Goal: Task Accomplishment & Management: Manage account settings

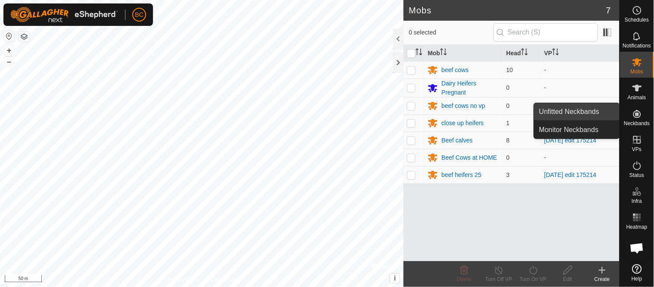
click at [580, 108] on link "Unfitted Neckbands" at bounding box center [576, 111] width 85 height 17
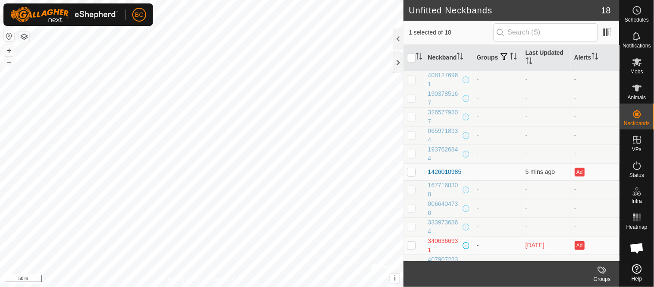
checkbox input "false"
click at [276, 286] on html "BC Schedules Notifications Mobs Animals Neckbands VPs Status Infra Heatmap Help…" at bounding box center [327, 143] width 654 height 287
click at [343, 286] on html "BC Schedules Notifications Mobs Animals Neckbands VPs Status Infra Heatmap Help…" at bounding box center [327, 143] width 654 height 287
click at [260, 286] on html "BC Schedules Notifications Mobs Animals Neckbands VPs Status Infra Heatmap Help…" at bounding box center [327, 143] width 654 height 287
click at [232, 286] on html "BC Schedules Notifications Mobs Animals Neckbands VPs Status Infra Heatmap Help…" at bounding box center [327, 143] width 654 height 287
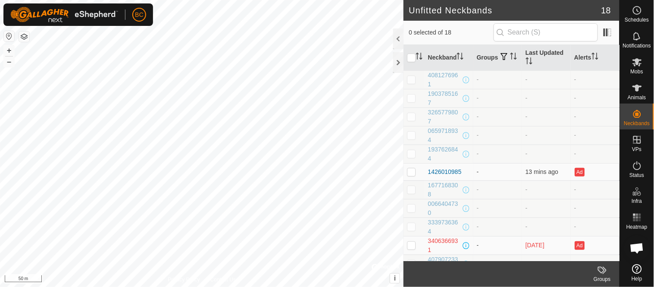
click at [233, 286] on html "BC Schedules Notifications Mobs Animals Neckbands VPs Status Infra Heatmap Help…" at bounding box center [327, 143] width 654 height 287
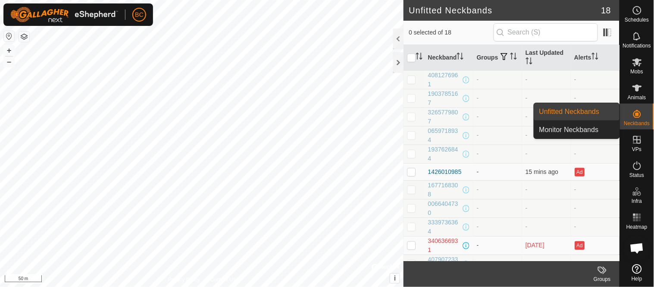
click at [559, 108] on link "Unfitted Neckbands" at bounding box center [576, 111] width 85 height 17
click at [559, 110] on link "Unfitted Neckbands" at bounding box center [576, 111] width 85 height 17
click at [564, 132] on link "Monitor Neckbands" at bounding box center [576, 129] width 85 height 17
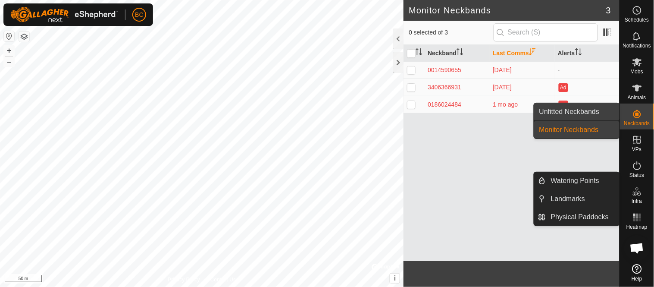
click at [592, 114] on link "Unfitted Neckbands" at bounding box center [576, 111] width 85 height 17
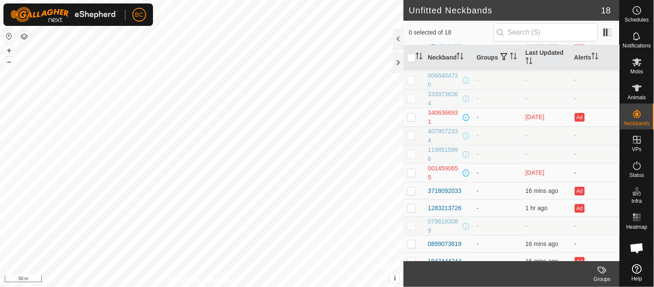
scroll to position [138, 0]
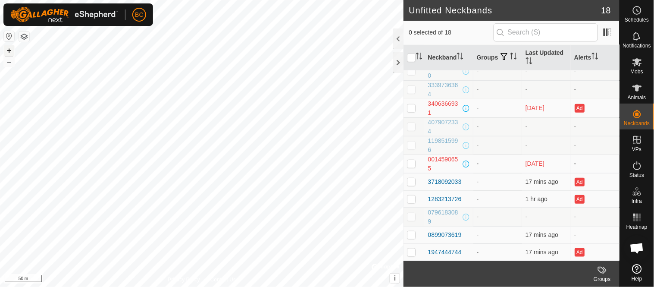
click at [7, 50] on button "+" at bounding box center [9, 50] width 10 height 10
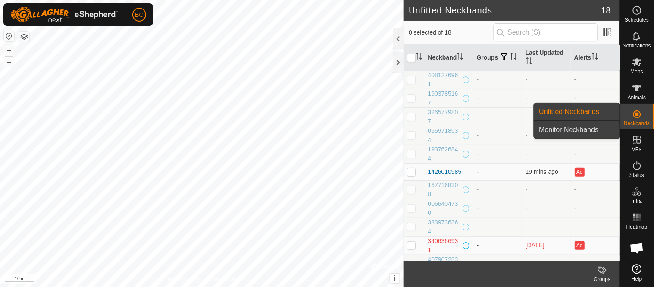
click at [598, 131] on link "Monitor Neckbands" at bounding box center [576, 129] width 85 height 17
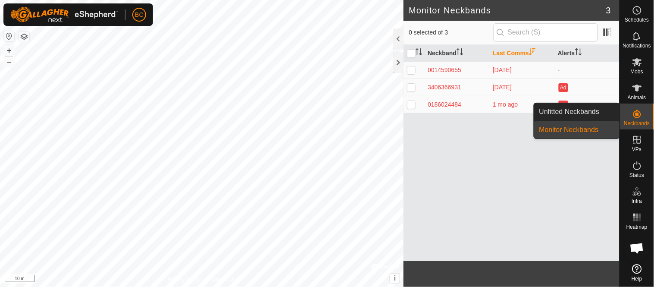
click at [584, 133] on link "Monitor Neckbands" at bounding box center [576, 129] width 85 height 17
click at [581, 127] on link "Monitor Neckbands" at bounding box center [576, 129] width 85 height 17
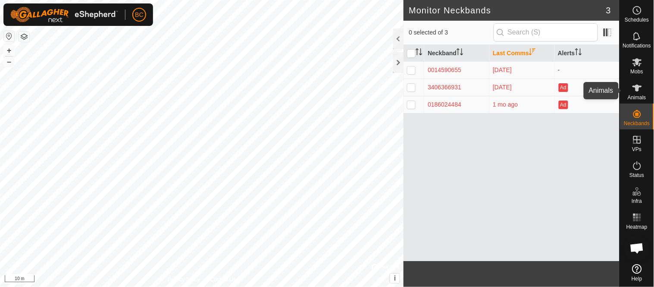
click at [639, 88] on icon at bounding box center [637, 88] width 9 height 7
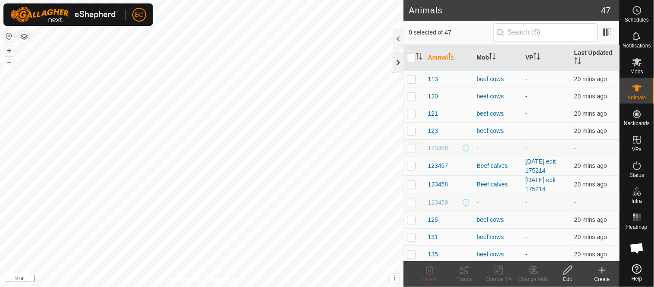
click at [400, 66] on div at bounding box center [398, 62] width 10 height 21
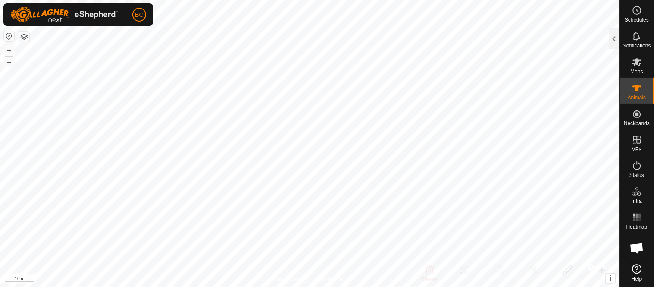
click at [210, 0] on html "BC Schedules Notifications Mobs Animals Neckbands VPs Status Infra Heatmap Help…" at bounding box center [327, 143] width 654 height 287
click at [185, 0] on html "BC Schedules Notifications Mobs Animals Neckbands VPs Status Infra Heatmap Help…" at bounding box center [327, 143] width 654 height 287
click at [10, 60] on button "–" at bounding box center [9, 61] width 10 height 10
click at [12, 61] on button "–" at bounding box center [9, 61] width 10 height 10
click at [12, 62] on button "–" at bounding box center [9, 61] width 10 height 10
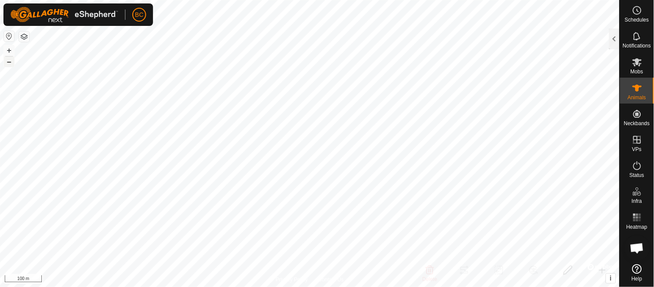
click at [12, 63] on button "–" at bounding box center [9, 61] width 10 height 10
click at [11, 64] on button "–" at bounding box center [9, 61] width 10 height 10
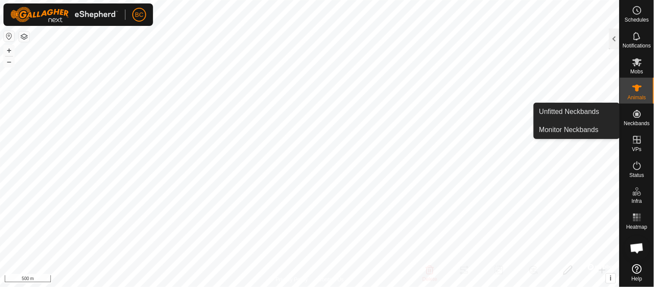
click at [640, 119] on icon at bounding box center [637, 114] width 10 height 10
click at [573, 132] on link "Monitor Neckbands" at bounding box center [576, 129] width 85 height 17
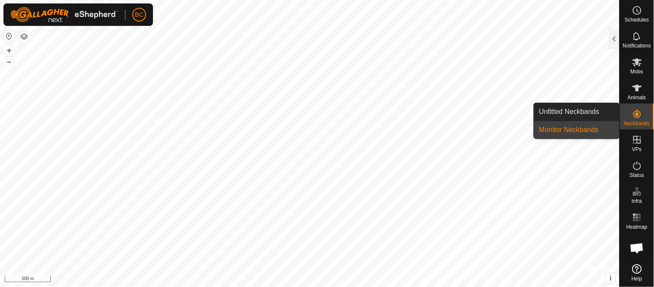
click at [570, 129] on link "Monitor Neckbands" at bounding box center [576, 129] width 85 height 17
click at [637, 114] on icon at bounding box center [637, 114] width 8 height 8
click at [592, 132] on link "Monitor Neckbands" at bounding box center [576, 129] width 85 height 17
click at [553, 114] on link "Unfitted Neckbands" at bounding box center [576, 111] width 85 height 17
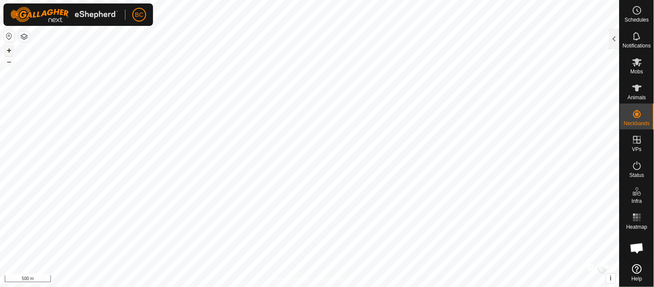
click at [11, 52] on button "+" at bounding box center [9, 50] width 10 height 10
click at [7, 52] on button "+" at bounding box center [9, 50] width 10 height 10
click at [304, 286] on html "BC Schedules Notifications Mobs Animals Neckbands VPs Status Infra Heatmap Help…" at bounding box center [327, 143] width 654 height 287
click at [260, 286] on html "BC Schedules Notifications Mobs Animals Neckbands VPs Status Infra Heatmap Help…" at bounding box center [327, 143] width 654 height 287
click at [183, 286] on html "BC Schedules Notifications Mobs Animals Neckbands VPs Status Infra Heatmap Help…" at bounding box center [327, 143] width 654 height 287
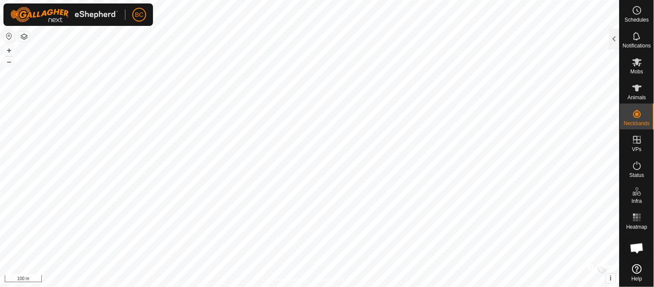
click at [264, 286] on html "BC Schedules Notifications Mobs Animals Neckbands VPs Status Infra Heatmap Help…" at bounding box center [327, 143] width 654 height 287
click at [298, 286] on html "BC Schedules Notifications Mobs Animals Neckbands VPs Status Infra Heatmap Help…" at bounding box center [327, 143] width 654 height 287
click at [10, 63] on button "–" at bounding box center [9, 61] width 10 height 10
click at [6, 63] on button "–" at bounding box center [9, 61] width 10 height 10
click at [11, 60] on button "–" at bounding box center [9, 61] width 10 height 10
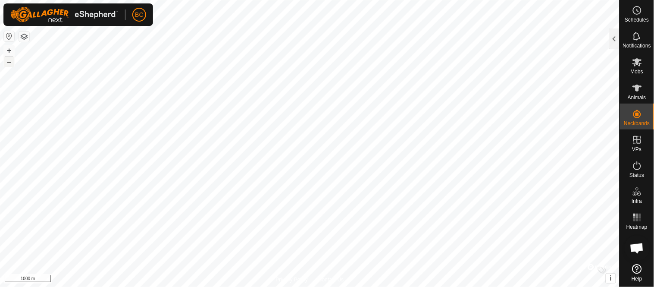
click at [11, 60] on button "–" at bounding box center [9, 61] width 10 height 10
click at [12, 53] on button "+" at bounding box center [9, 50] width 10 height 10
click at [6, 52] on button "+" at bounding box center [9, 50] width 10 height 10
click at [7, 49] on button "+" at bounding box center [9, 50] width 10 height 10
click at [10, 49] on button "+" at bounding box center [9, 50] width 10 height 10
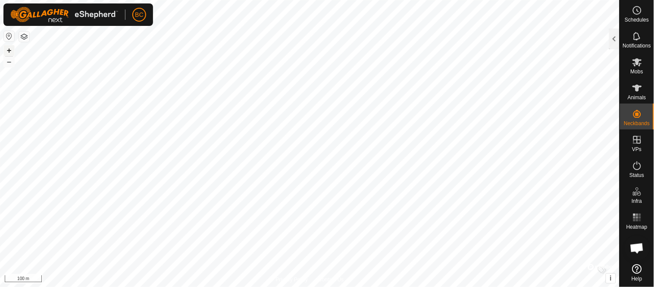
click at [10, 50] on button "+" at bounding box center [9, 50] width 10 height 10
click at [8, 50] on button "+" at bounding box center [9, 50] width 10 height 10
click at [9, 50] on button "+" at bounding box center [9, 50] width 10 height 10
click at [633, 60] on icon at bounding box center [637, 62] width 10 height 10
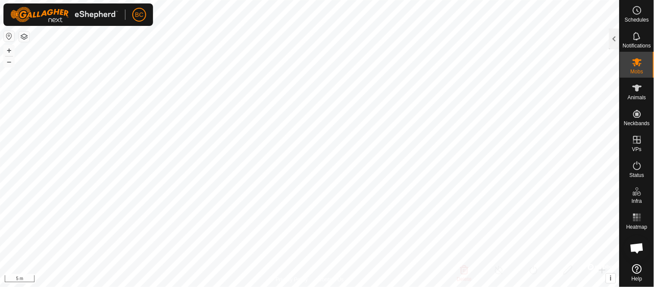
click at [641, 68] on es-mob-svg-icon at bounding box center [638, 62] width 16 height 14
click at [611, 44] on div at bounding box center [614, 38] width 10 height 21
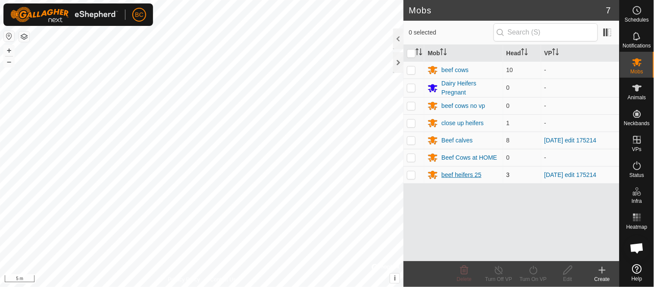
click at [451, 179] on div "beef heifers 25" at bounding box center [462, 174] width 40 height 9
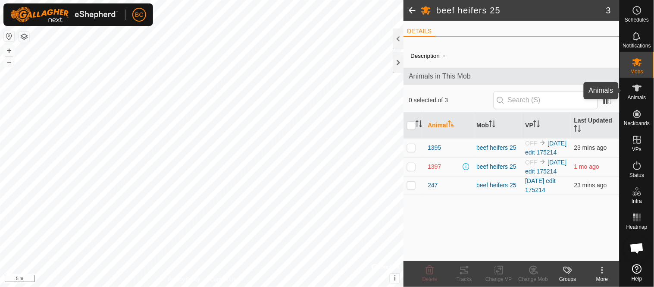
click at [640, 92] on icon at bounding box center [637, 88] width 10 height 10
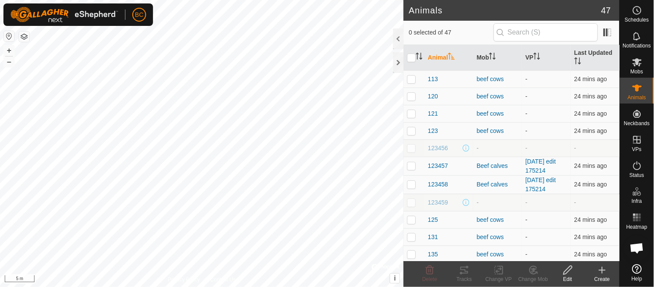
click at [600, 272] on icon at bounding box center [602, 270] width 10 height 10
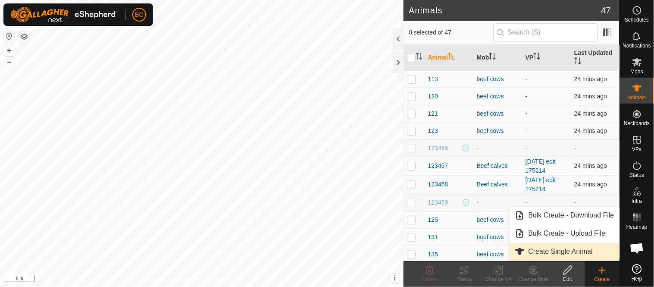
click at [567, 251] on link "Create Single Animal" at bounding box center [565, 251] width 110 height 17
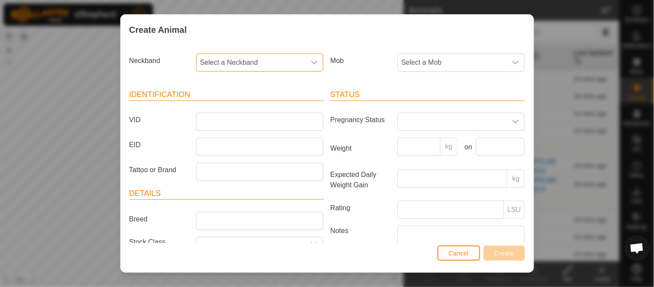
click at [286, 61] on span "Select a Neckband" at bounding box center [251, 62] width 109 height 17
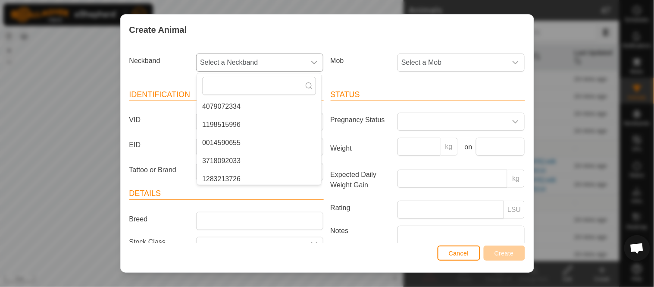
scroll to position [202, 0]
click at [219, 157] on li "3718092033" at bounding box center [259, 158] width 124 height 17
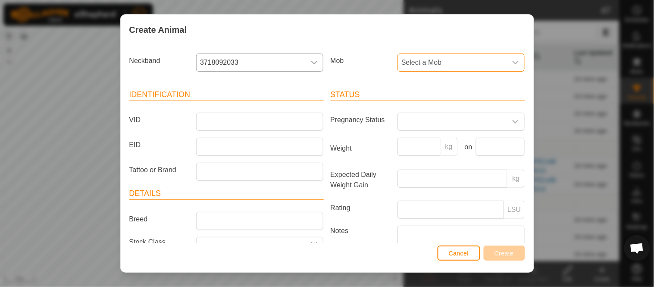
click at [464, 67] on span "Select a Mob" at bounding box center [452, 62] width 109 height 17
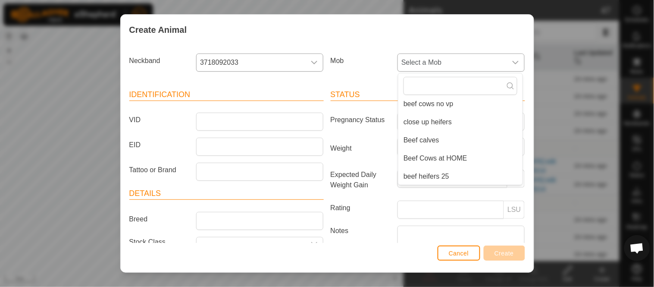
click at [422, 176] on li "beef heifers 25" at bounding box center [460, 176] width 124 height 17
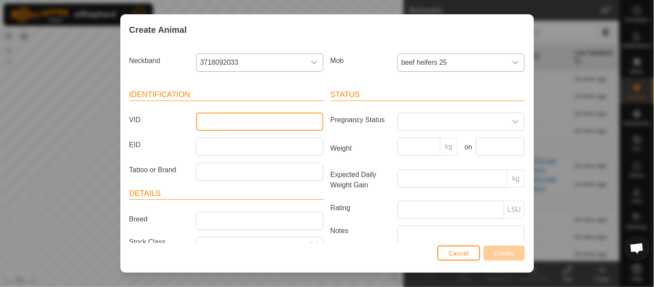
click at [220, 121] on input "VID" at bounding box center [259, 122] width 127 height 18
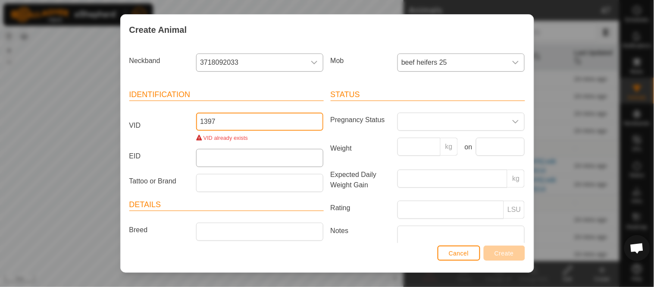
type input "1397"
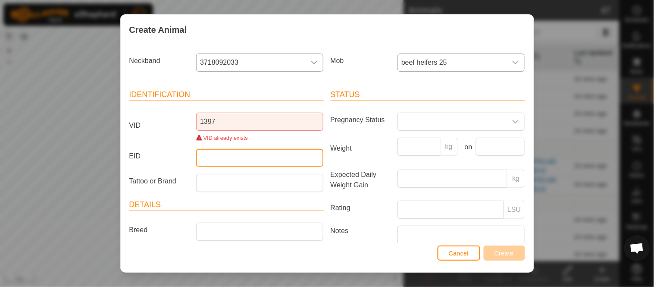
click at [218, 158] on input "EID" at bounding box center [259, 158] width 127 height 18
drag, startPoint x: 468, startPoint y: 253, endPoint x: 466, endPoint y: 247, distance: 5.9
click at [466, 253] on span "Cancel" at bounding box center [459, 253] width 20 height 7
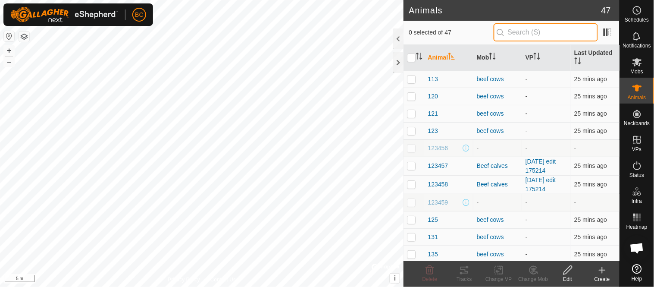
click at [514, 38] on input "text" at bounding box center [546, 32] width 104 height 18
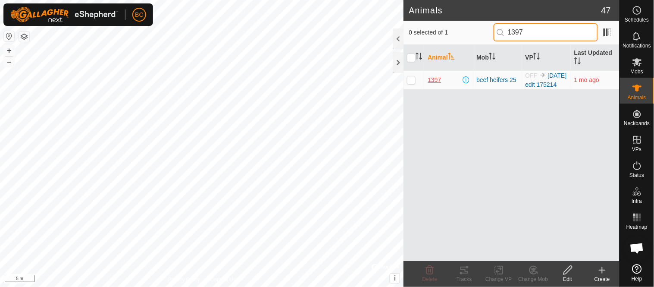
type input "1397"
click at [440, 84] on span "1397" at bounding box center [434, 79] width 13 height 9
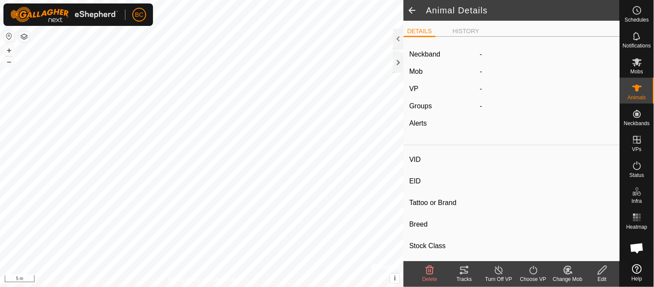
type input "1397"
type input "-"
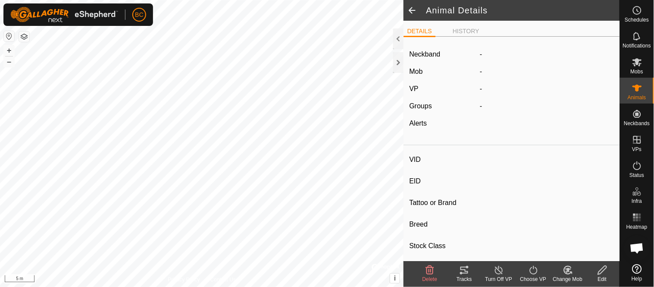
type input "0 kg"
type input "-"
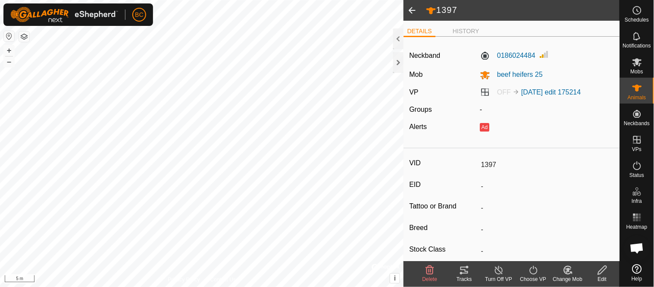
click at [605, 269] on icon at bounding box center [602, 270] width 11 height 10
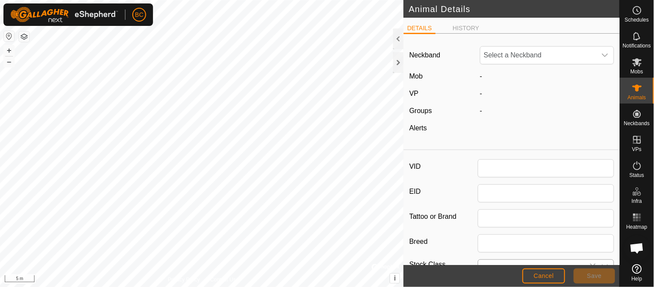
type input "1397"
type input "0"
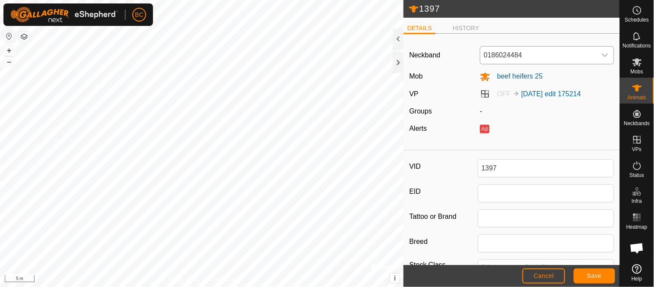
click at [603, 53] on div "dropdown trigger" at bounding box center [604, 55] width 17 height 17
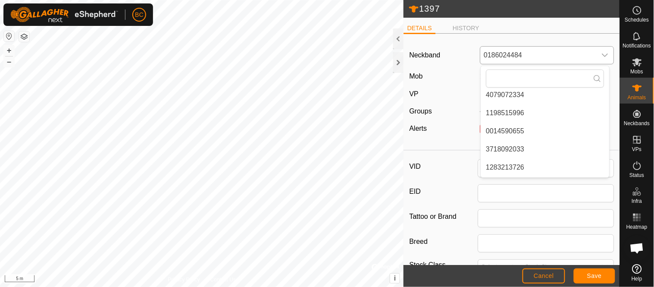
scroll to position [225, 0]
click at [509, 146] on li "3718092033" at bounding box center [545, 146] width 129 height 17
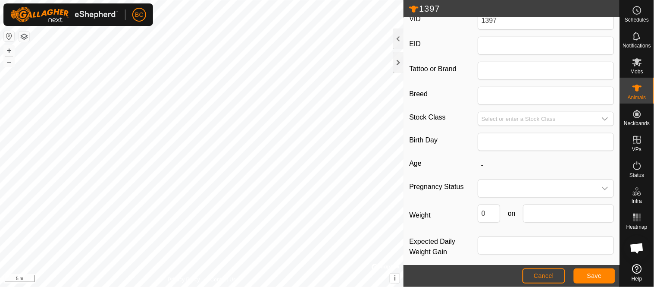
scroll to position [149, 0]
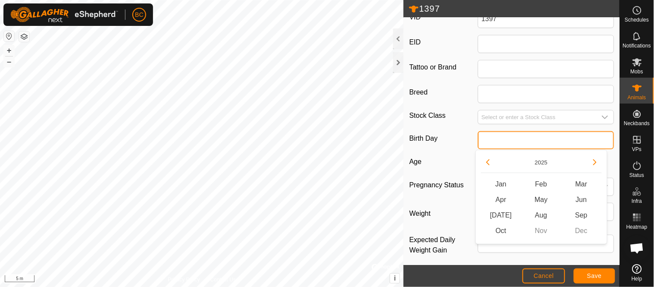
click at [486, 138] on input "text" at bounding box center [546, 140] width 137 height 18
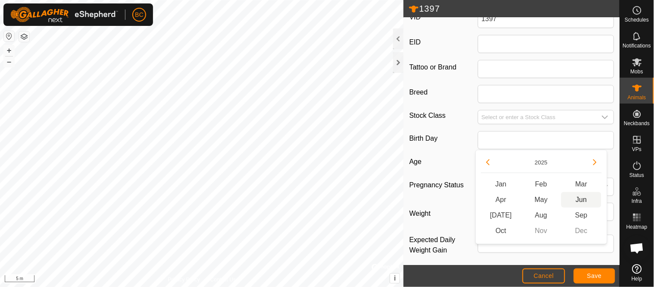
click at [581, 200] on span "Jun" at bounding box center [581, 200] width 40 height 16
type input "06/2025"
type input "4 months"
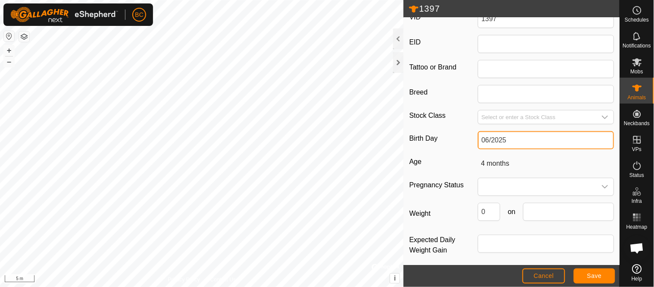
drag, startPoint x: 500, startPoint y: 140, endPoint x: 510, endPoint y: 141, distance: 9.5
click at [507, 141] on input "06/2025" at bounding box center [546, 140] width 137 height 18
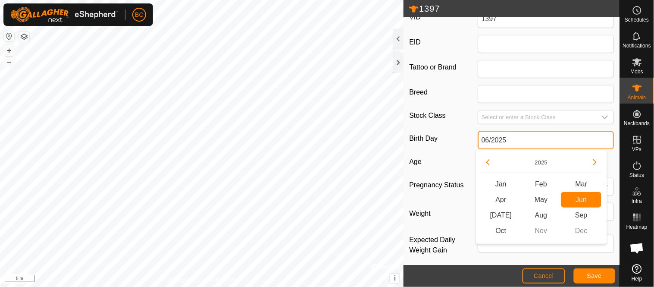
type input "06/2024"
type input "1 year 4 months"
type input "06/2024"
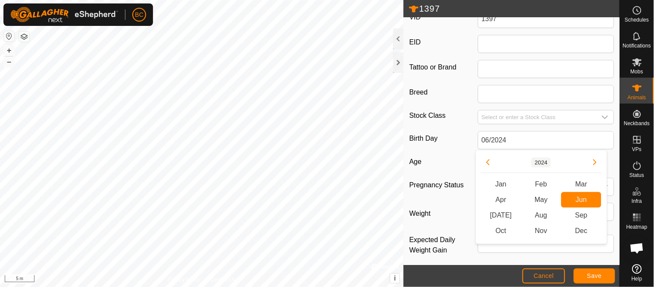
click at [544, 161] on button "2024" at bounding box center [542, 162] width 20 height 10
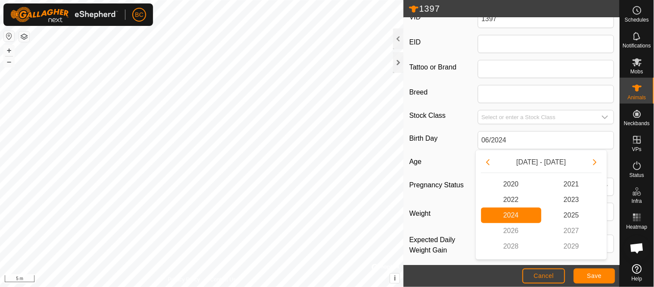
click at [522, 213] on span "2024 2024" at bounding box center [511, 215] width 60 height 16
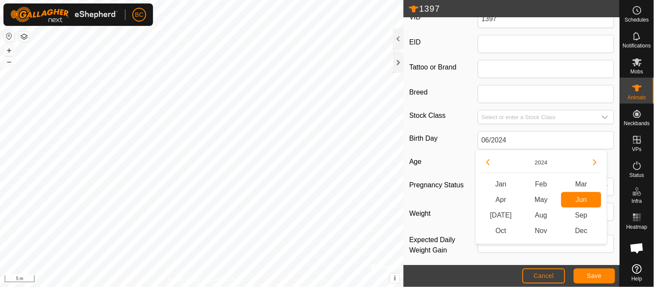
click at [578, 203] on span "Jun Jun" at bounding box center [581, 200] width 40 height 16
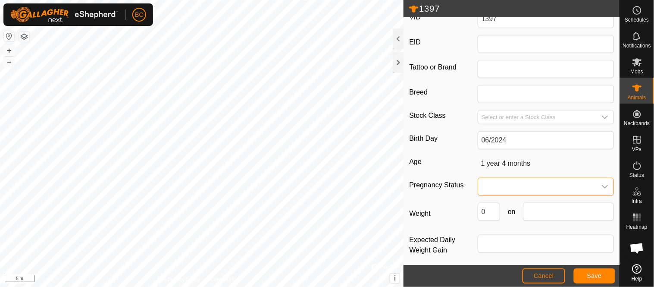
click at [500, 189] on span at bounding box center [537, 186] width 119 height 17
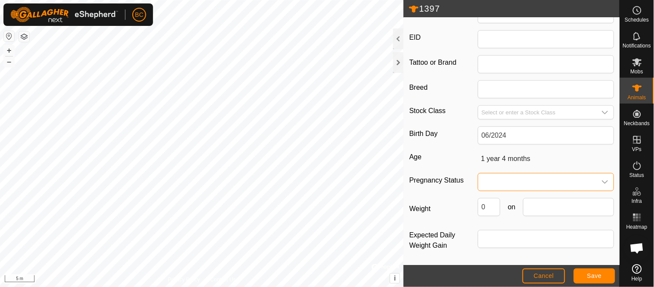
click at [489, 182] on span at bounding box center [537, 181] width 119 height 17
click at [493, 254] on li "Pregnant" at bounding box center [544, 255] width 131 height 17
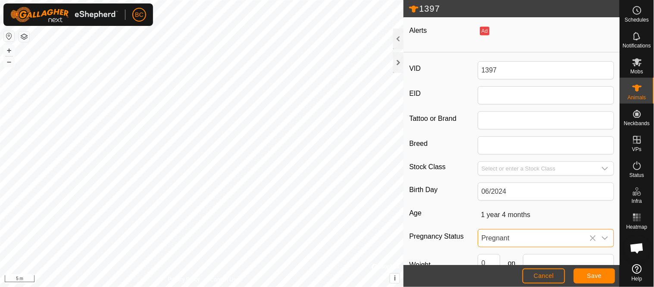
scroll to position [78, 0]
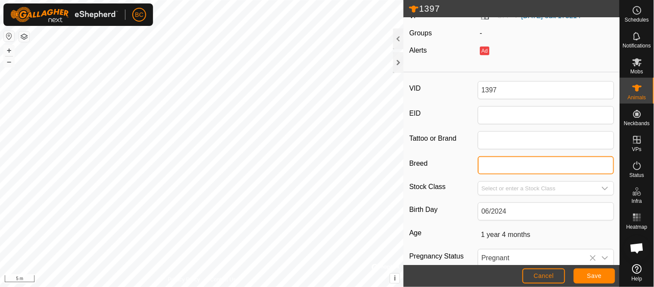
click at [496, 166] on input "Breed" at bounding box center [546, 165] width 137 height 18
type input "[PERSON_NAME]"
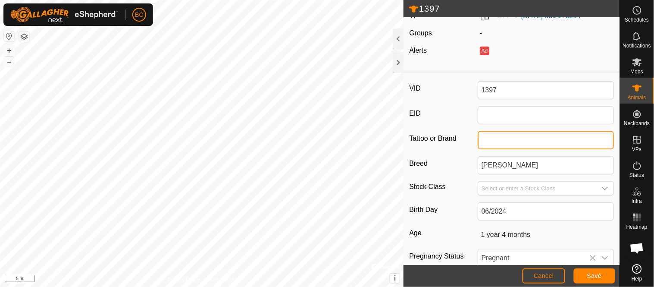
click at [486, 137] on input "Tattoo or Brand" at bounding box center [546, 140] width 137 height 18
type input "283"
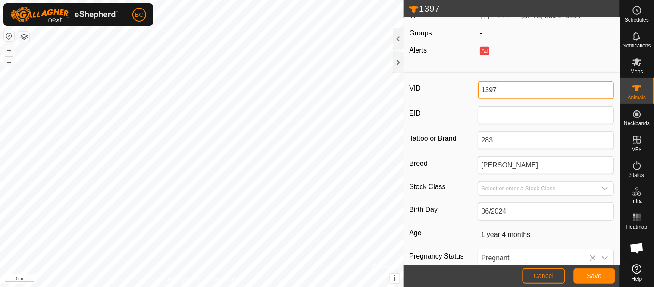
click at [499, 88] on input "1397" at bounding box center [546, 90] width 137 height 18
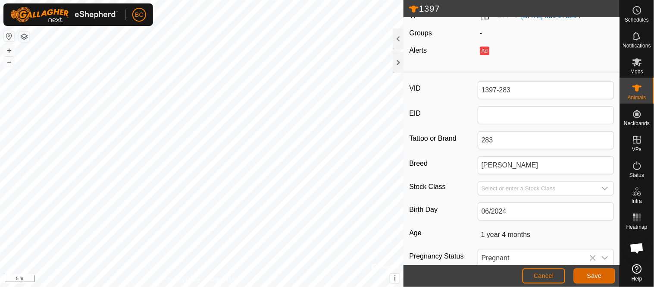
click at [588, 274] on span "Save" at bounding box center [594, 275] width 15 height 7
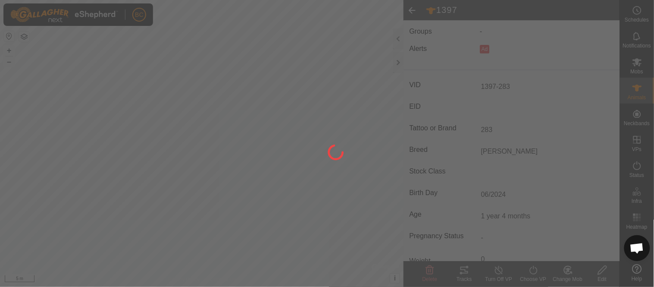
scroll to position [73, 0]
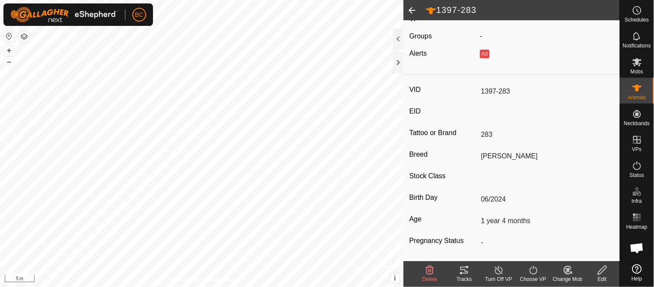
type input "1397-283"
type input "-"
type input "283"
type input "[PERSON_NAME]"
type input "1 year 4 months"
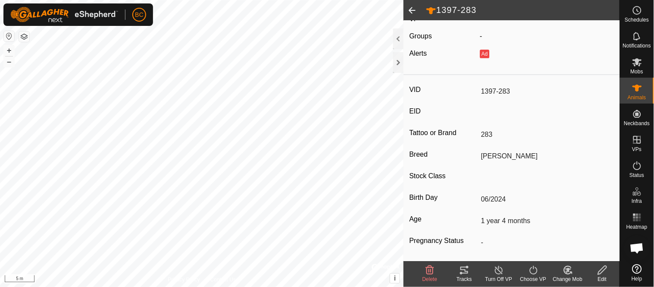
type input "0 kg"
type input "-"
type input "06/2024"
type input "Pregnant"
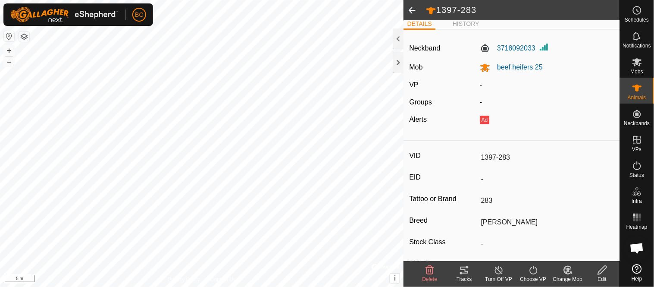
scroll to position [0, 0]
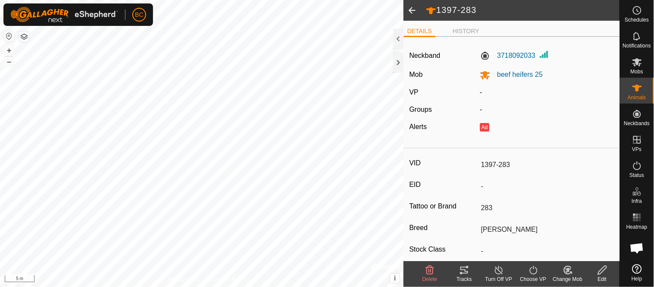
click at [414, 11] on span at bounding box center [412, 10] width 17 height 21
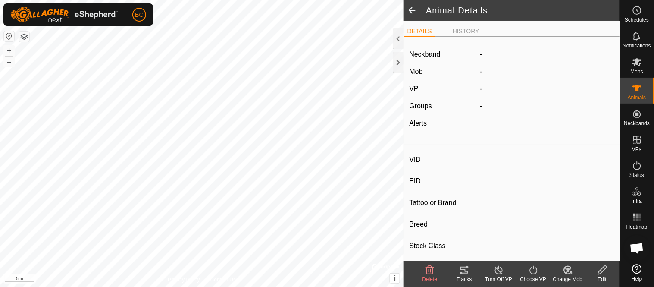
type input "1397-283"
type input "-"
type input "283"
type input "[PERSON_NAME]"
type input "-"
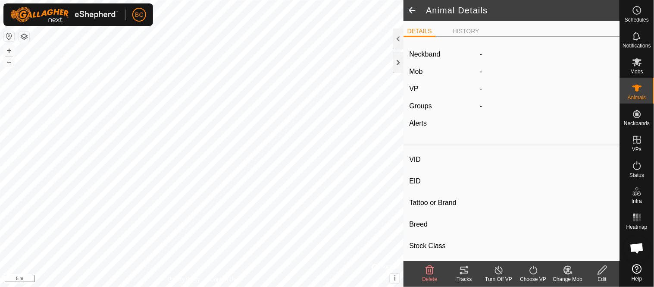
type input "06/2024"
type input "1 year 4 months"
type input "Pregnant"
type input "0 kg"
type input "-"
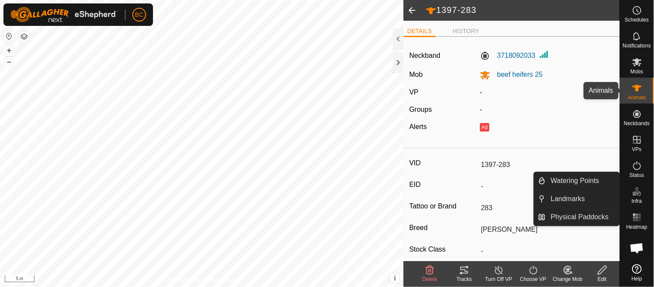
click at [634, 94] on es-animals-svg-icon at bounding box center [638, 88] width 16 height 14
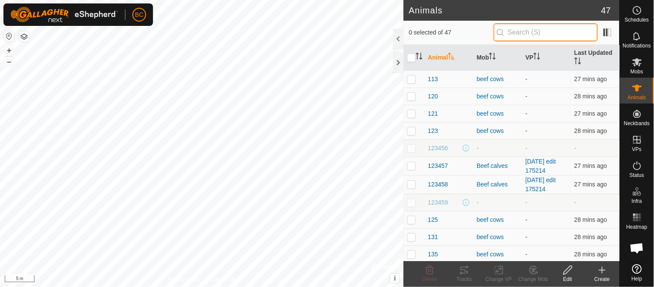
click at [525, 29] on input "text" at bounding box center [546, 32] width 104 height 18
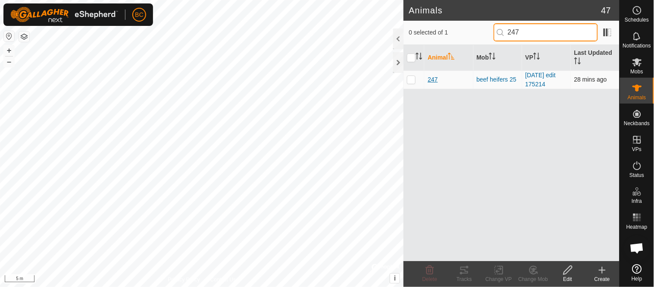
type input "247"
click at [432, 79] on span "247" at bounding box center [433, 79] width 10 height 9
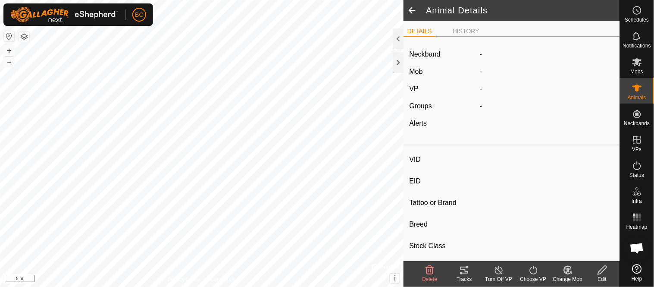
type input "247"
type input "-"
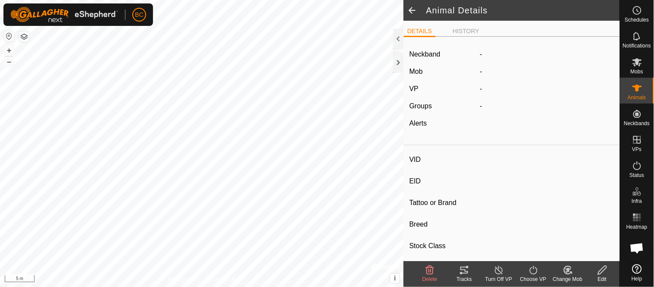
type input "0 kg"
type input "-"
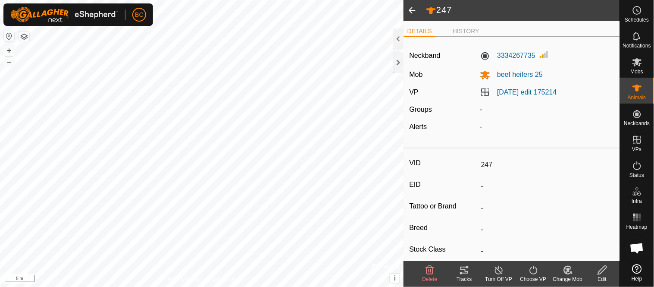
click at [410, 10] on span at bounding box center [412, 10] width 17 height 21
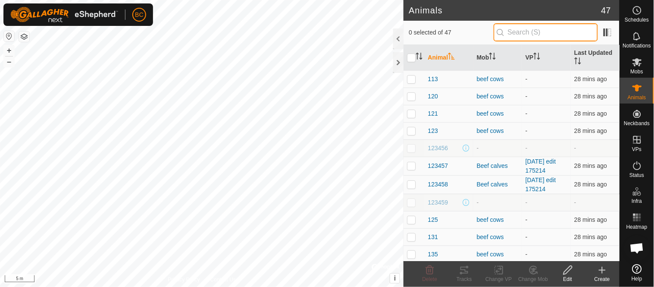
click at [518, 32] on input "text" at bounding box center [546, 32] width 104 height 18
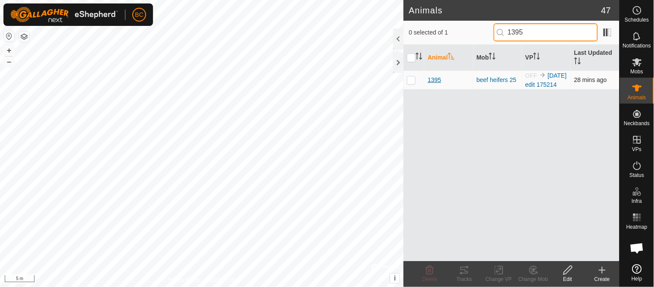
type input "1395"
click at [433, 85] on span "1395" at bounding box center [434, 79] width 13 height 9
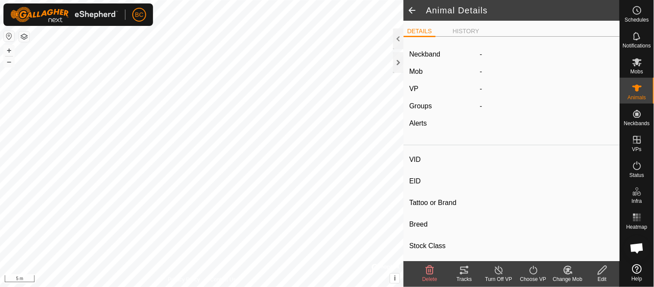
type input "1395"
type input "-"
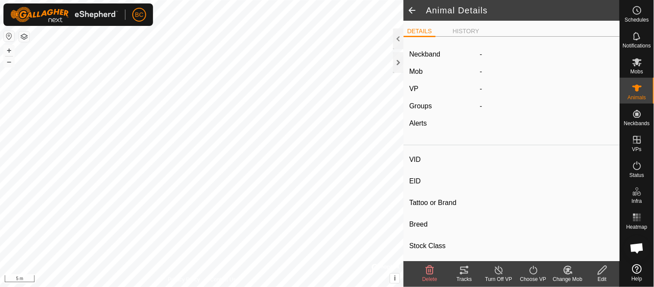
type input "0 kg"
type input "-"
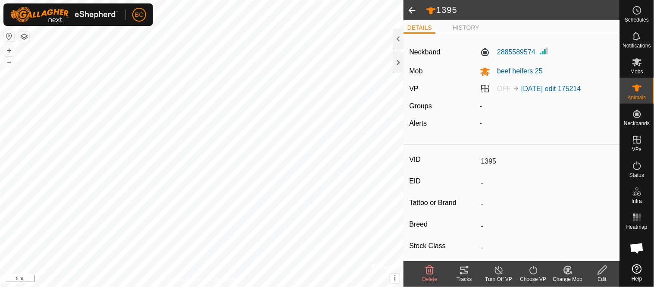
scroll to position [9, 0]
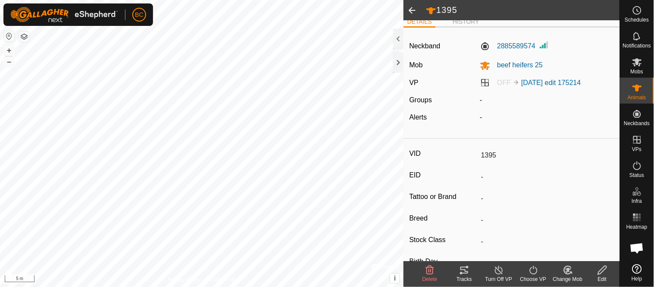
click at [597, 270] on icon at bounding box center [602, 270] width 11 height 10
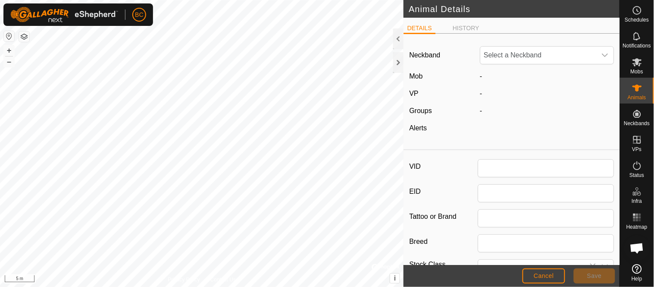
type input "1395"
type input "0"
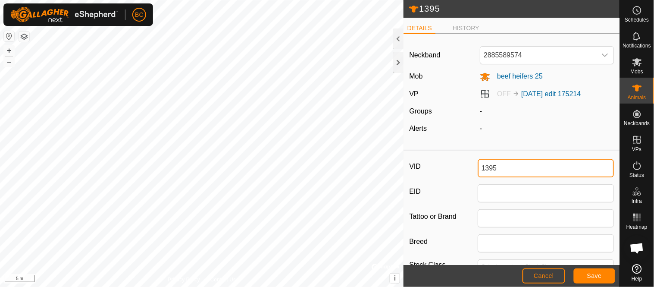
click at [506, 167] on input "1395" at bounding box center [546, 168] width 137 height 18
type input "1395-282"
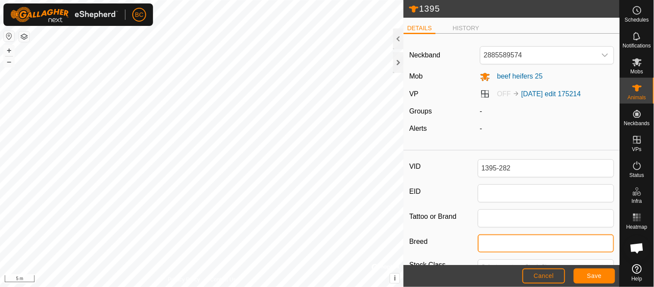
click at [486, 242] on input "Breed" at bounding box center [546, 243] width 137 height 18
type input "[PERSON_NAME]"
click at [518, 248] on input "[PERSON_NAME]" at bounding box center [546, 243] width 137 height 18
drag, startPoint x: 507, startPoint y: 243, endPoint x: 453, endPoint y: 242, distance: 53.5
click at [455, 242] on div "Breed Angus-Hol" at bounding box center [511, 243] width 205 height 18
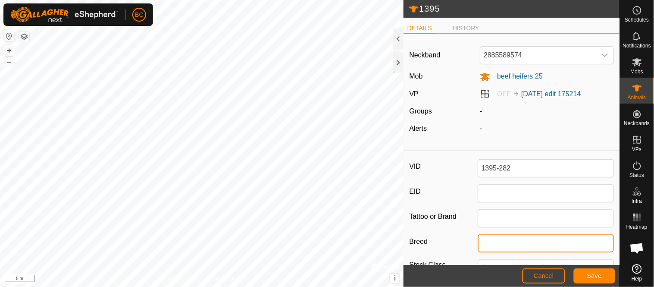
click at [485, 243] on input "Breed" at bounding box center [546, 243] width 137 height 18
type input "Hereford-Hol"
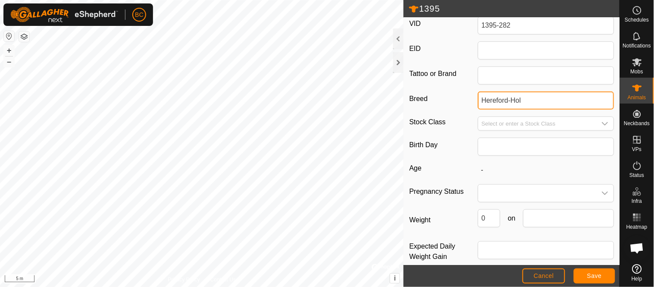
scroll to position [151, 0]
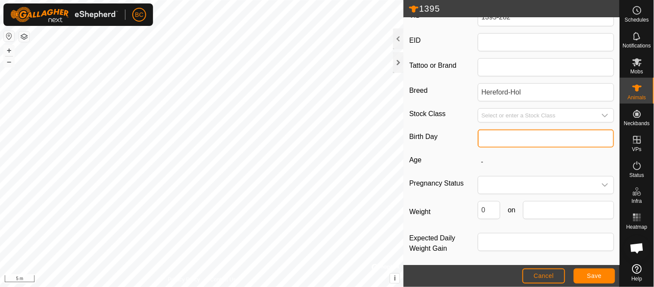
click at [484, 142] on input "text" at bounding box center [546, 138] width 137 height 18
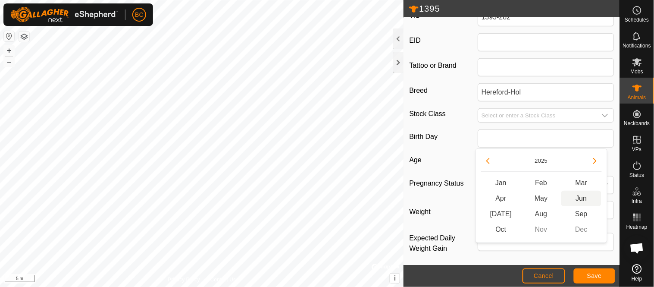
click at [582, 199] on span "Jun" at bounding box center [581, 199] width 40 height 16
type input "06/2025"
type input "4 months"
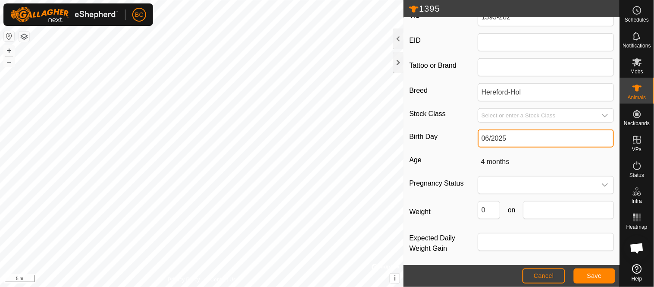
drag, startPoint x: 501, startPoint y: 139, endPoint x: 507, endPoint y: 141, distance: 6.6
click at [507, 141] on input "06/2025" at bounding box center [546, 138] width 137 height 18
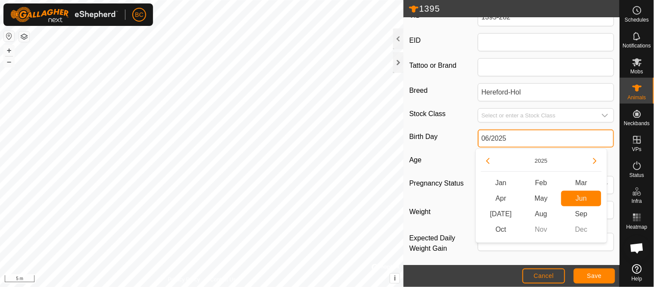
type input "06/2024"
type input "1 year 4 months"
type input "06/2024"
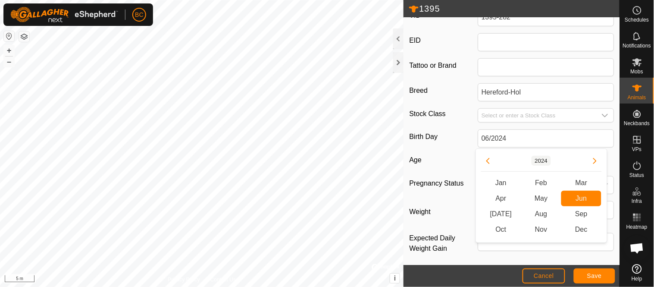
click at [541, 160] on button "2024" at bounding box center [542, 161] width 20 height 10
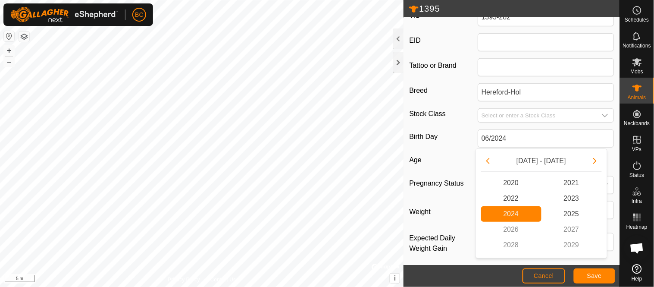
click at [505, 219] on span "2024 2024" at bounding box center [511, 214] width 60 height 16
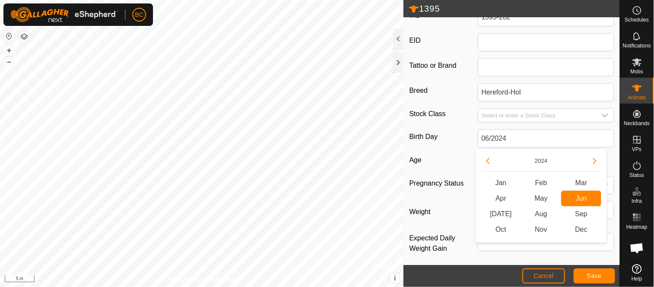
click at [568, 199] on span "Jun Jun" at bounding box center [581, 199] width 40 height 16
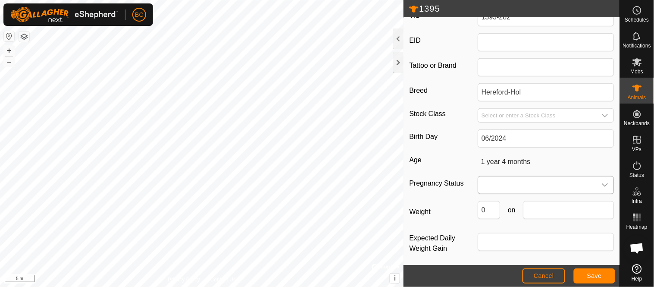
click at [499, 187] on span at bounding box center [537, 184] width 119 height 17
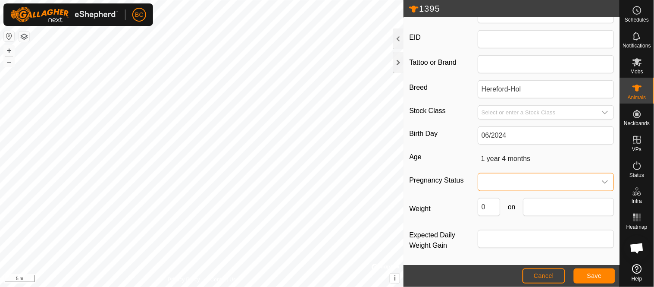
click at [515, 185] on span at bounding box center [537, 181] width 119 height 17
click at [501, 256] on li "Pregnant" at bounding box center [544, 255] width 131 height 17
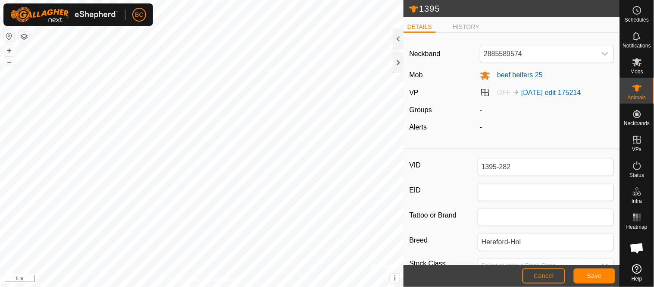
scroll to position [0, 0]
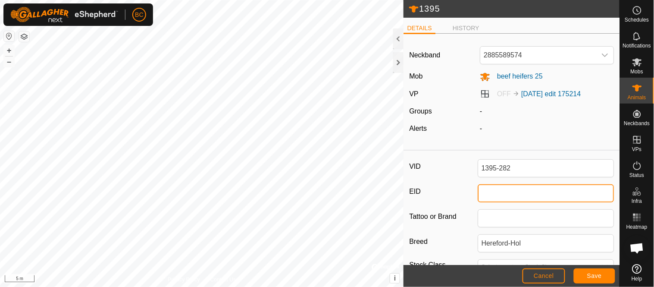
click at [483, 193] on input "EID" at bounding box center [546, 193] width 137 height 18
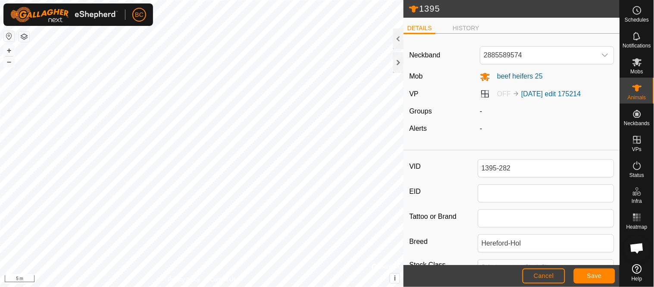
click at [441, 191] on label "EID" at bounding box center [443, 191] width 68 height 15
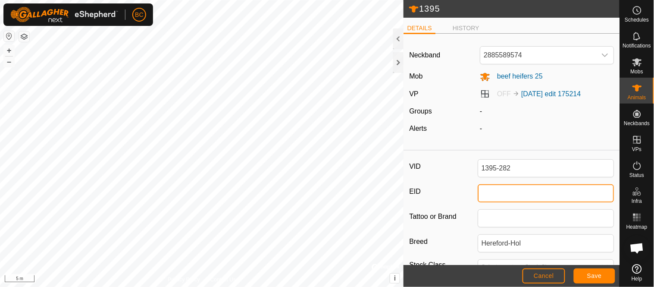
click at [478, 191] on input "EID" at bounding box center [546, 193] width 137 height 18
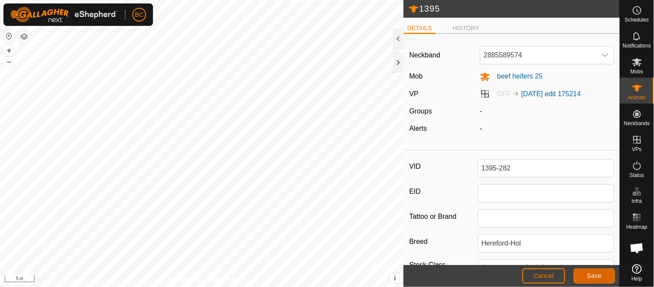
click at [591, 276] on span "Save" at bounding box center [594, 275] width 15 height 7
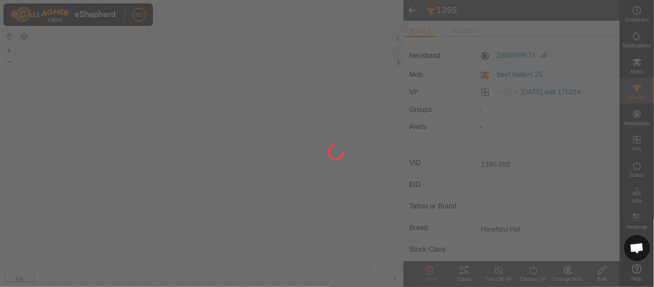
type input "1395"
type input "-"
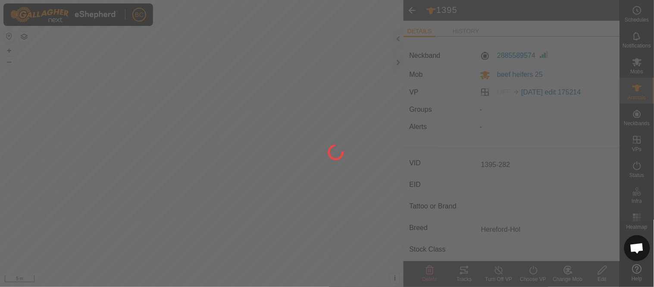
type input "0 kg"
type input "-"
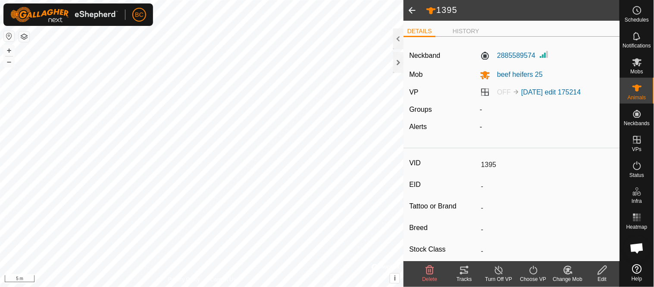
click at [409, 11] on span at bounding box center [412, 10] width 17 height 21
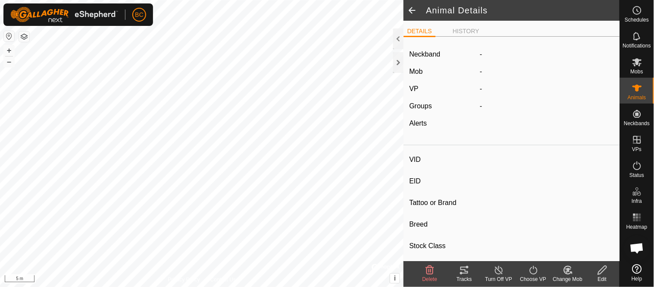
type input "1395-282"
type input "-"
type input "Hereford-Hol"
type input "-"
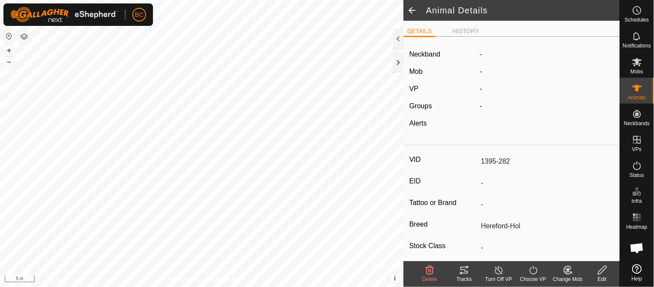
type input "06/2024"
type input "1 year 4 months"
type input "Pregnant"
type input "0 kg"
type input "-"
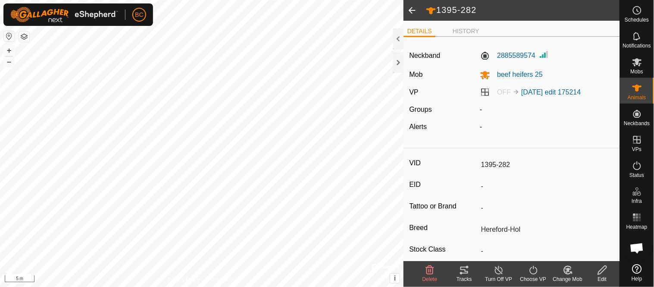
click at [409, 11] on span at bounding box center [412, 10] width 17 height 21
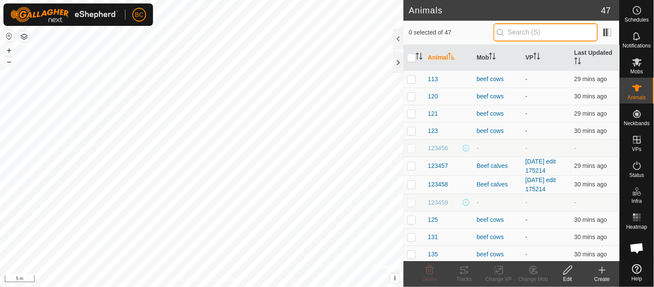
click at [509, 36] on input "text" at bounding box center [546, 32] width 104 height 18
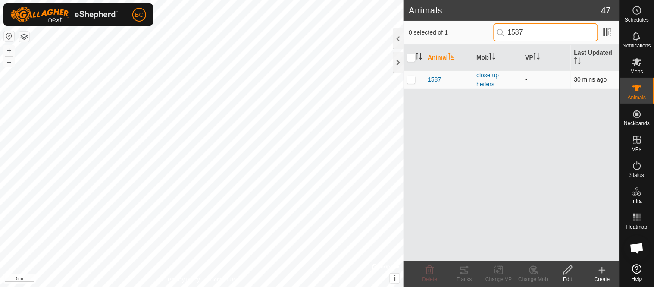
type input "1587"
click at [436, 80] on span "1587" at bounding box center [434, 79] width 13 height 9
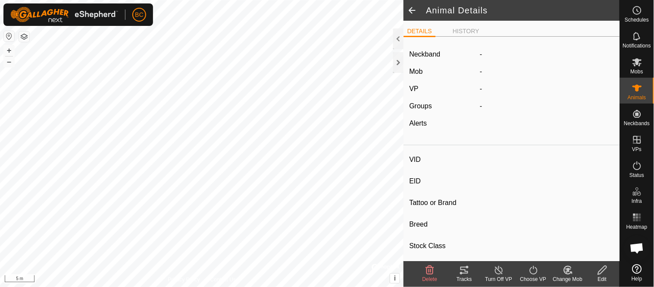
type input "1587"
type input "-"
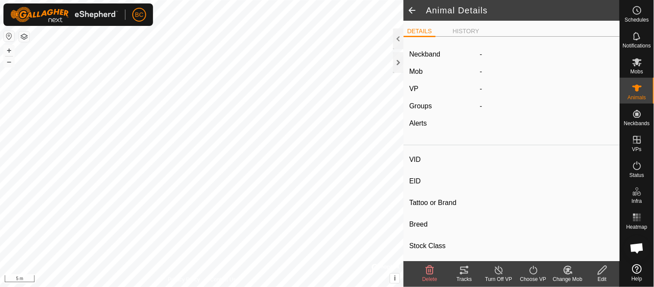
type input "0 kg"
type input "-"
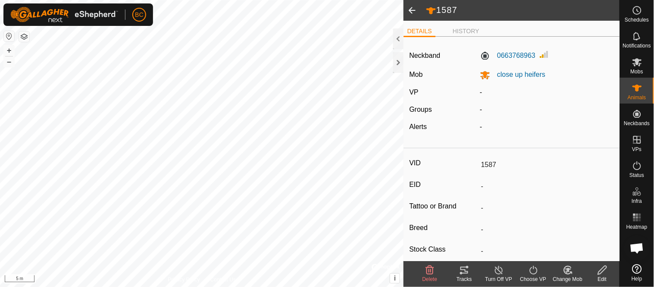
click at [602, 270] on icon at bounding box center [602, 270] width 11 height 10
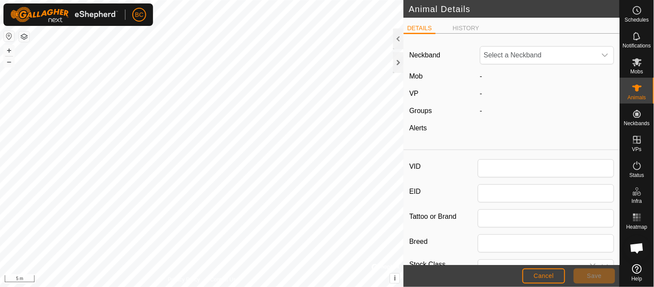
type input "1587"
type input "0"
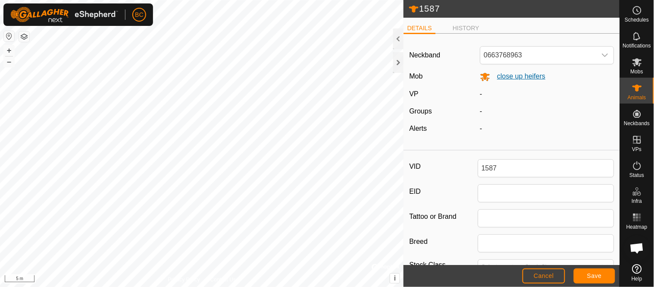
click at [507, 76] on span "close up heifers" at bounding box center [517, 75] width 55 height 7
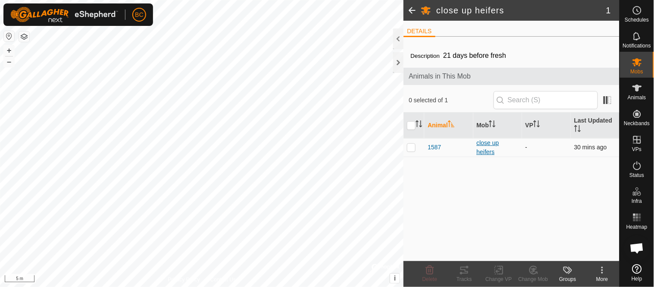
click at [489, 148] on div "close up heifers" at bounding box center [498, 147] width 42 height 18
click at [481, 144] on div "close up heifers" at bounding box center [498, 147] width 42 height 18
click at [431, 147] on span "1587" at bounding box center [434, 147] width 13 height 9
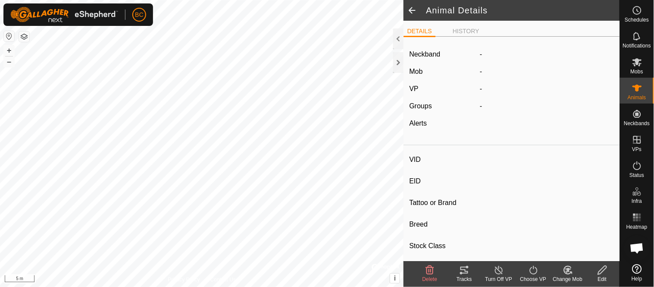
type input "1587"
type input "-"
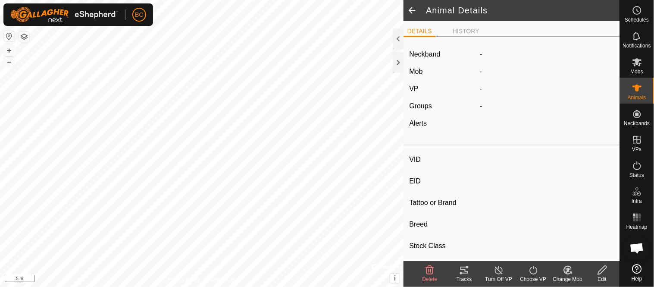
type input "0 kg"
type input "-"
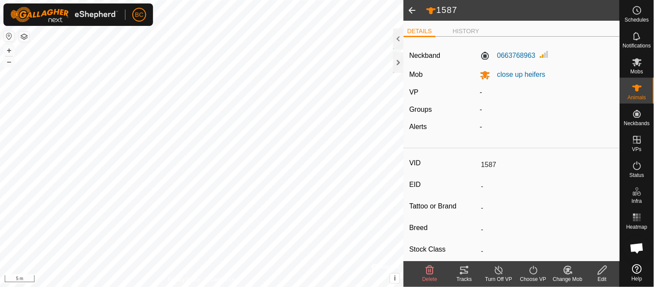
click at [603, 273] on icon at bounding box center [602, 270] width 11 height 10
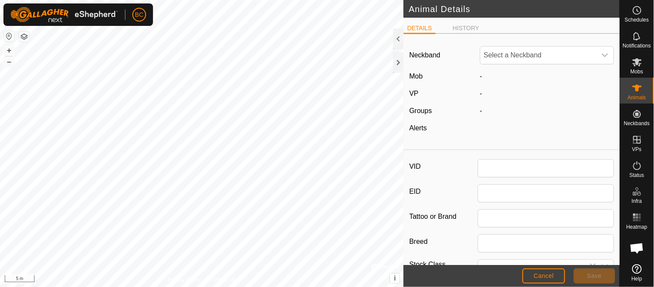
type input "1587"
type input "0"
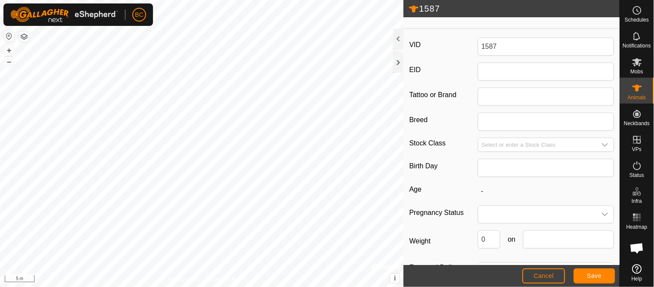
scroll to position [123, 0]
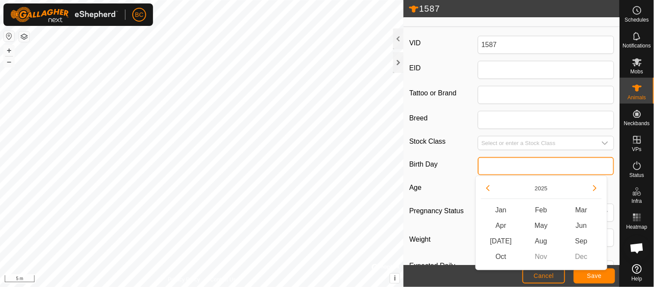
click at [489, 167] on input "text" at bounding box center [546, 166] width 137 height 18
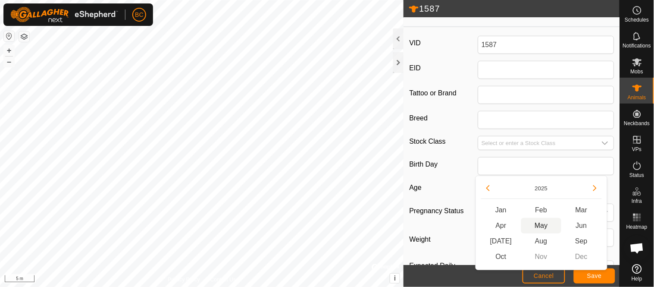
click at [536, 223] on span "May" at bounding box center [541, 226] width 40 height 16
type input "05/2025"
type input "5 months"
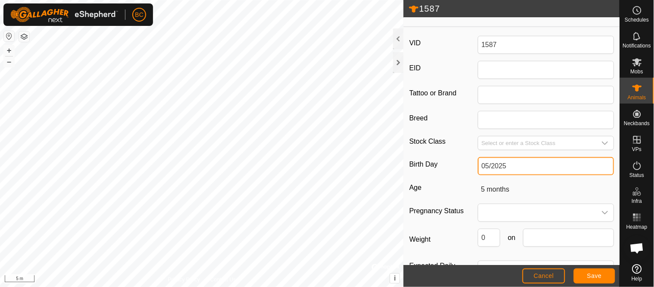
drag, startPoint x: 502, startPoint y: 166, endPoint x: 519, endPoint y: 166, distance: 17.2
click at [519, 166] on input "05/2025" at bounding box center [546, 166] width 137 height 18
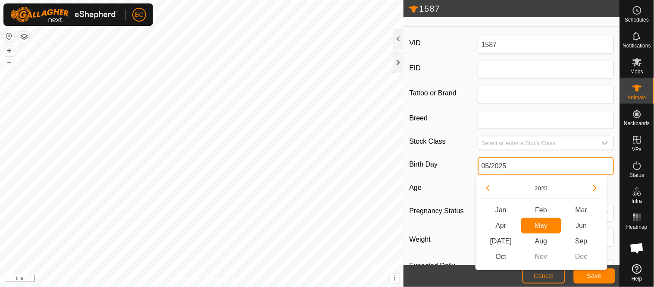
type input "05/2024"
type input "1 year 5 months"
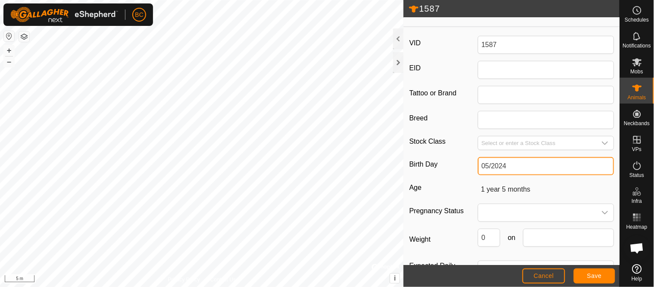
type input "05/2024"
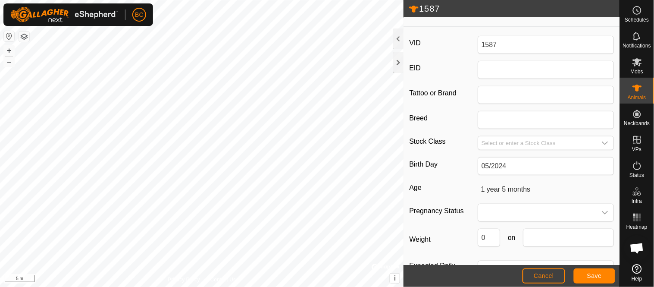
drag, startPoint x: 451, startPoint y: 186, endPoint x: 443, endPoint y: 188, distance: 7.4
click at [450, 186] on label "Age" at bounding box center [443, 187] width 68 height 11
click at [486, 215] on span at bounding box center [537, 212] width 119 height 17
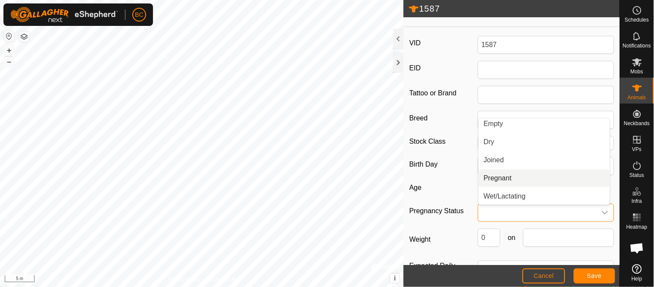
click at [489, 179] on li "Pregnant" at bounding box center [544, 177] width 131 height 17
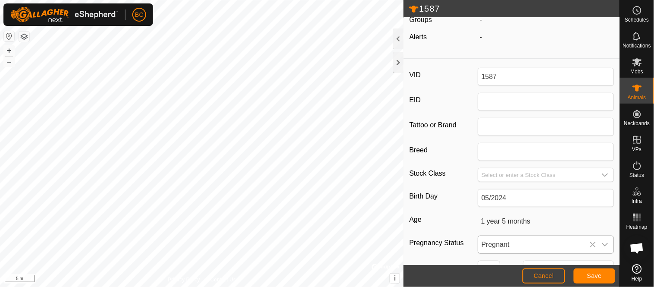
scroll to position [94, 0]
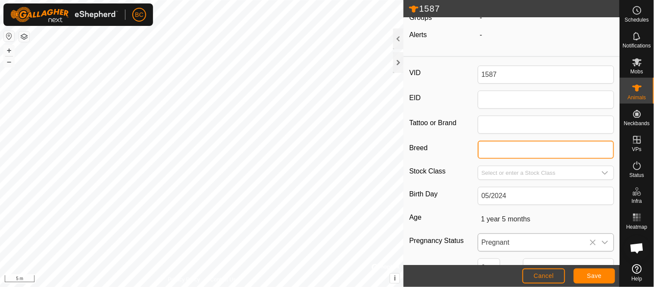
click at [485, 150] on input "Breed" at bounding box center [546, 150] width 137 height 18
type input "[PERSON_NAME]"
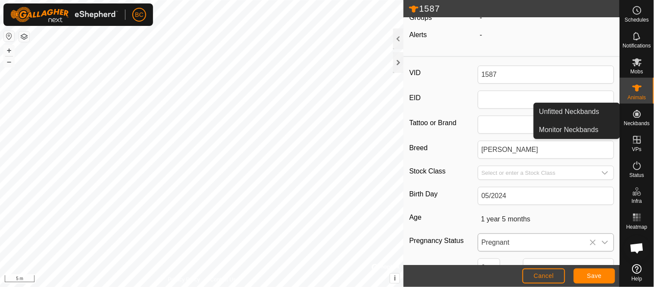
scroll to position [0, 0]
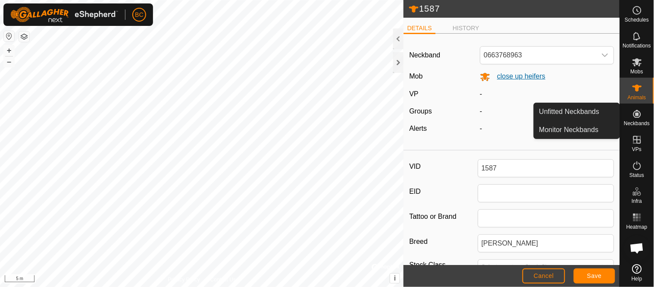
click at [517, 77] on span "close up heifers" at bounding box center [517, 75] width 55 height 7
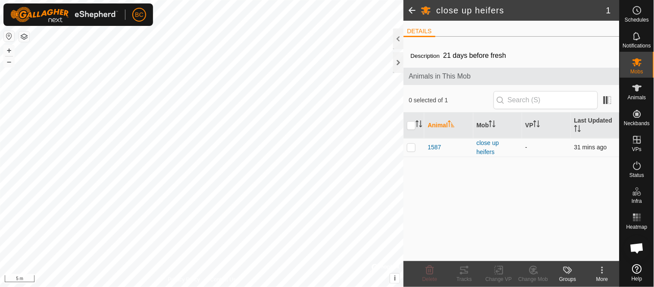
click at [410, 150] on p-checkbox at bounding box center [411, 147] width 9 height 7
checkbox input "true"
click at [535, 271] on icon at bounding box center [534, 270] width 6 height 4
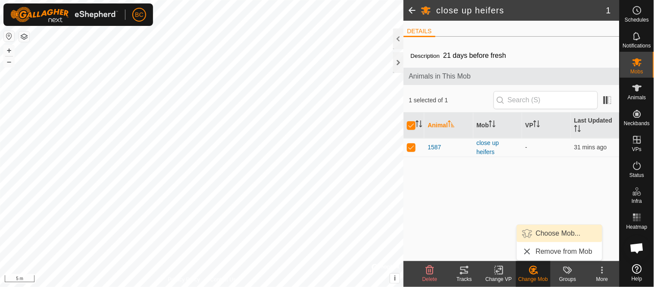
click at [549, 232] on link "Choose Mob..." at bounding box center [559, 233] width 85 height 17
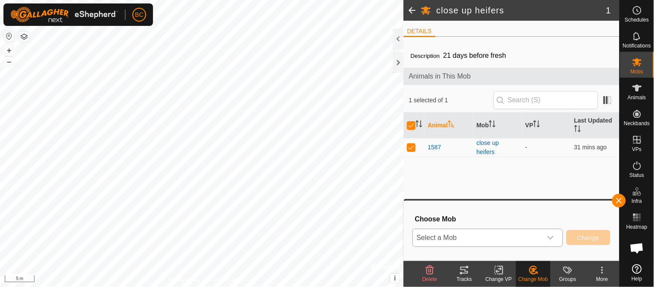
click at [549, 237] on icon "dropdown trigger" at bounding box center [551, 237] width 6 height 3
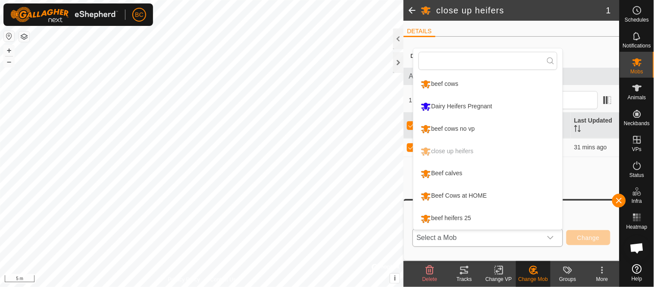
click at [489, 219] on li "beef heifers 25" at bounding box center [488, 219] width 149 height 22
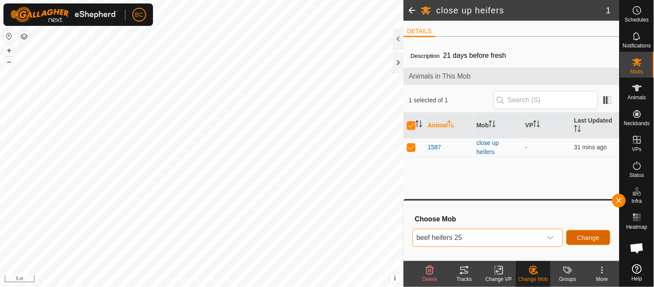
click at [585, 238] on span "Change" at bounding box center [588, 237] width 22 height 7
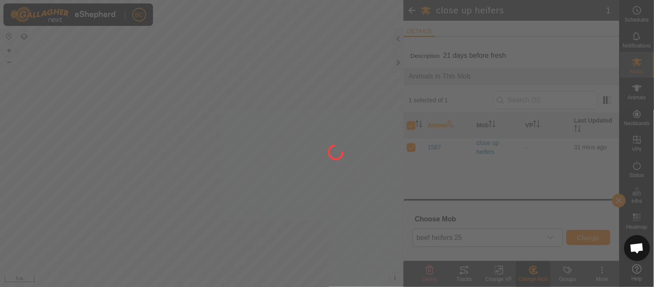
checkbox input "false"
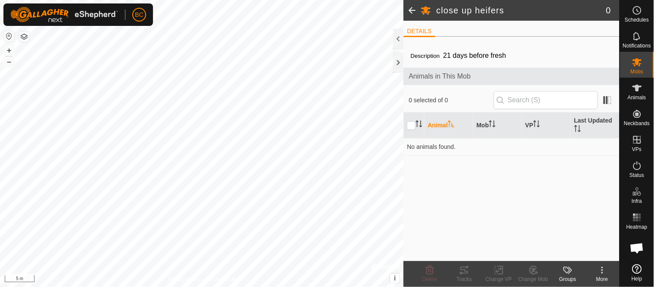
click at [414, 11] on span at bounding box center [412, 10] width 17 height 21
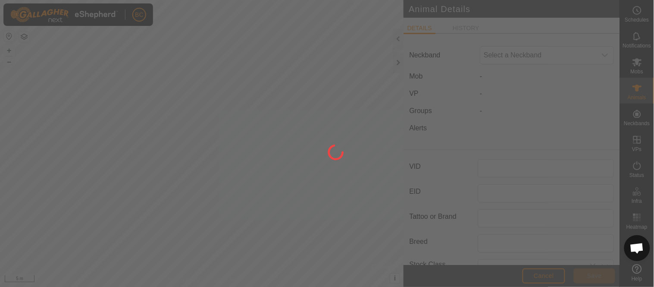
type input "1587"
type input "0"
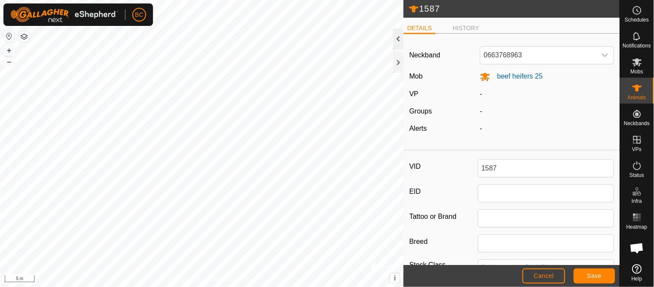
click at [396, 41] on div at bounding box center [398, 38] width 10 height 21
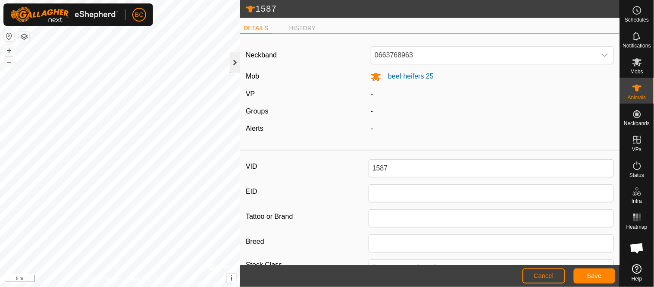
click at [230, 62] on div at bounding box center [235, 62] width 10 height 21
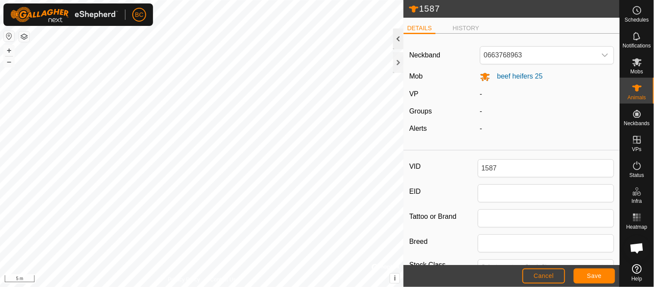
click at [396, 38] on div at bounding box center [398, 38] width 10 height 21
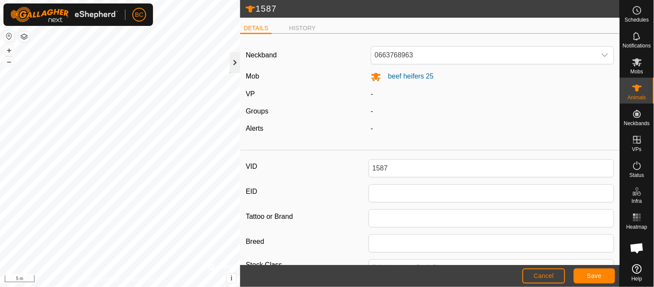
click at [230, 63] on div at bounding box center [235, 62] width 10 height 21
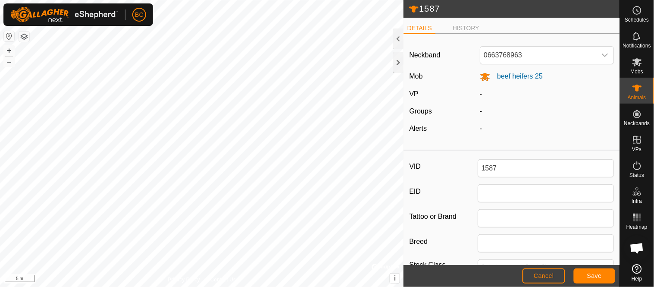
click at [395, 37] on div at bounding box center [398, 38] width 10 height 21
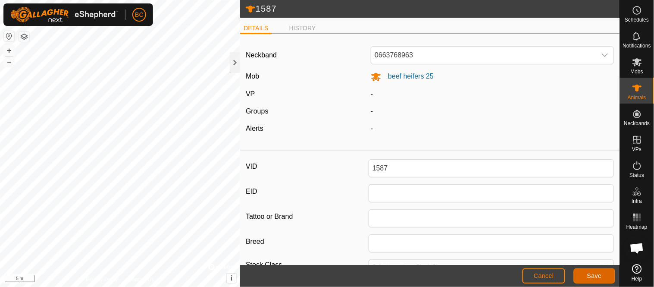
click at [600, 275] on span "Save" at bounding box center [594, 275] width 15 height 7
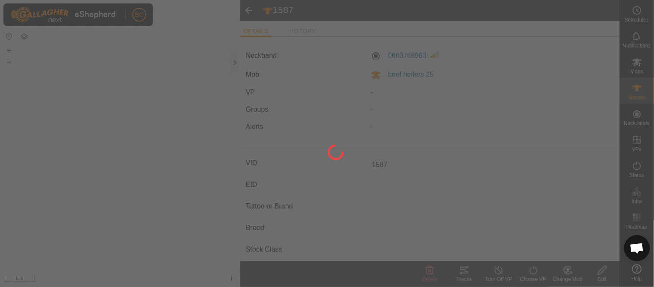
type input "-"
type input "0 kg"
type input "-"
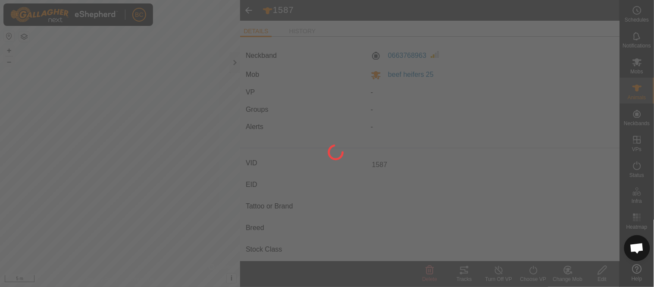
type input "-"
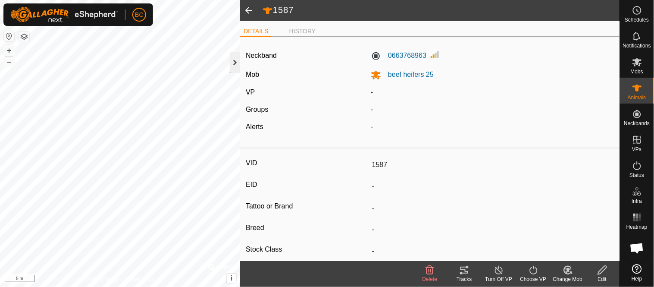
click at [232, 67] on div at bounding box center [235, 62] width 10 height 21
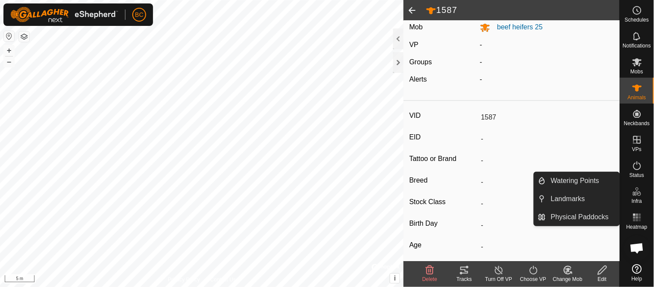
scroll to position [132, 0]
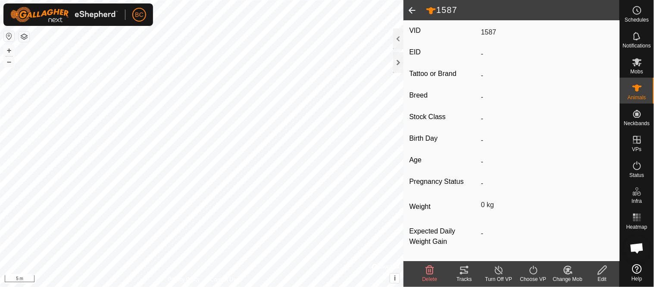
click at [413, 9] on span at bounding box center [412, 10] width 17 height 21
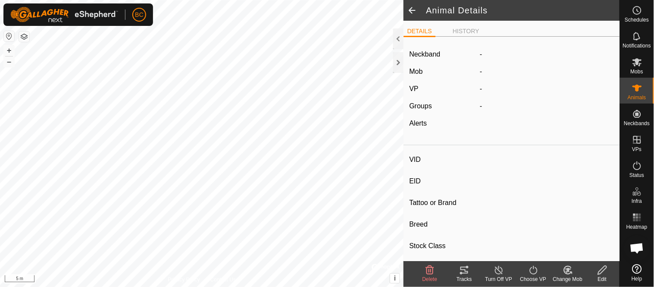
type input "1587"
type input "-"
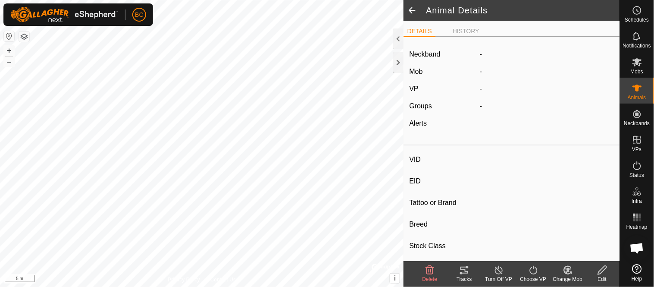
type input "0 kg"
type input "-"
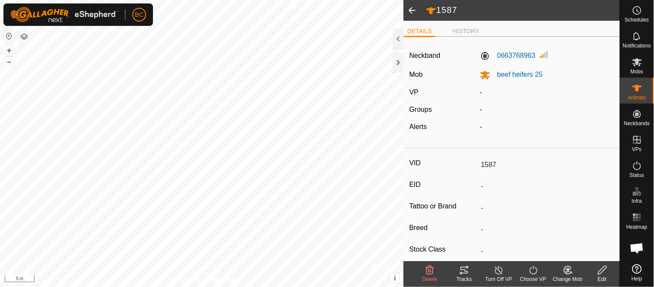
click at [412, 9] on span at bounding box center [412, 10] width 17 height 21
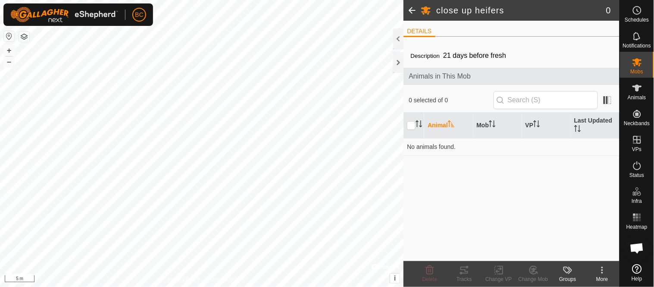
click at [410, 11] on span at bounding box center [412, 10] width 17 height 21
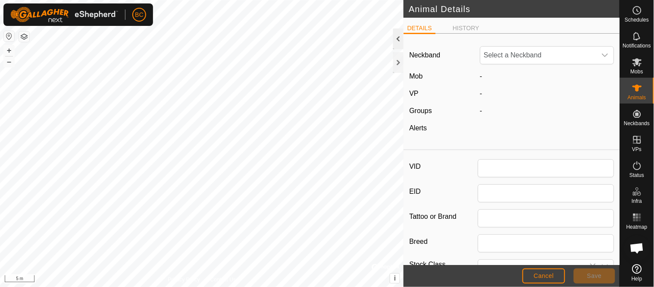
type input "1587"
type input "0"
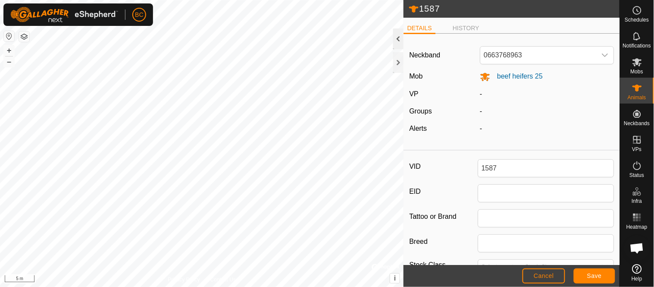
click at [398, 38] on div at bounding box center [398, 38] width 10 height 21
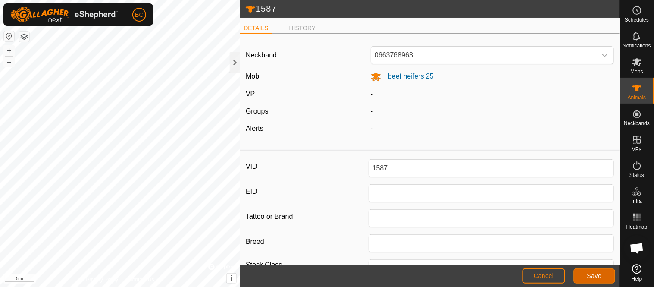
click at [591, 277] on span "Save" at bounding box center [594, 275] width 15 height 7
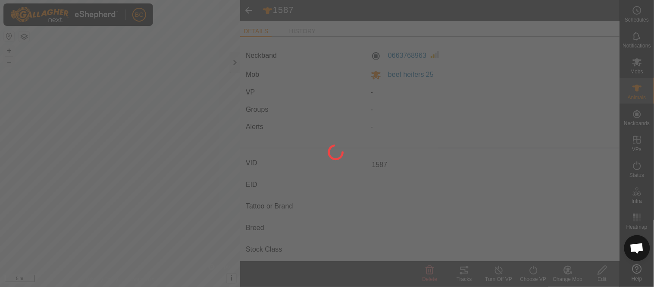
type input "-"
type input "0 kg"
type input "-"
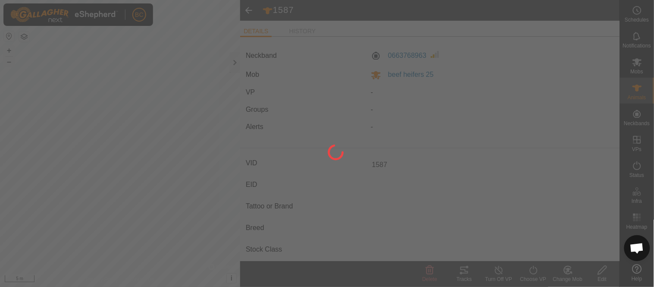
type input "-"
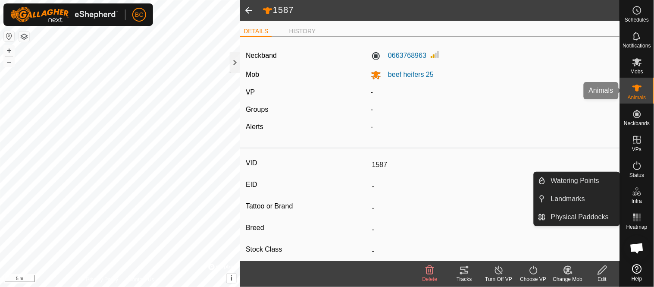
click at [637, 97] on span "Animals" at bounding box center [637, 97] width 19 height 5
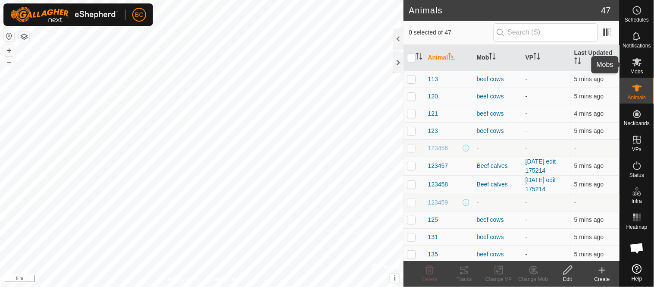
click at [635, 71] on span "Mobs" at bounding box center [637, 71] width 13 height 5
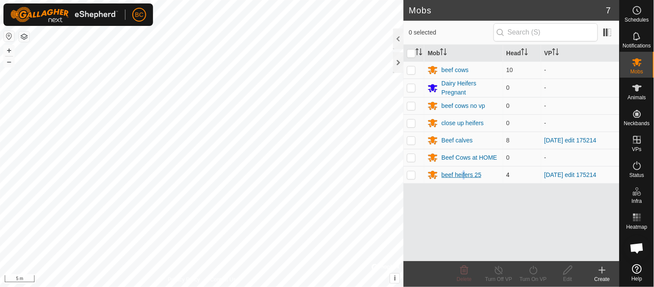
click at [464, 172] on div "beef heifers 25" at bounding box center [462, 174] width 40 height 9
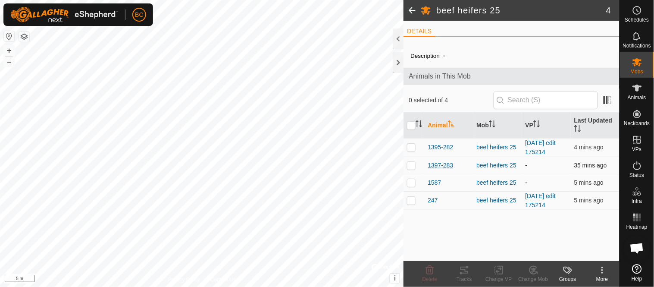
click at [441, 166] on span "1397-283" at bounding box center [440, 165] width 25 height 9
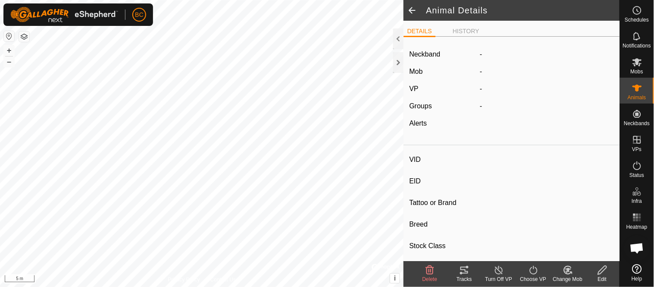
type input "1397-283"
type input "-"
type input "283"
type input "[PERSON_NAME]"
type input "-"
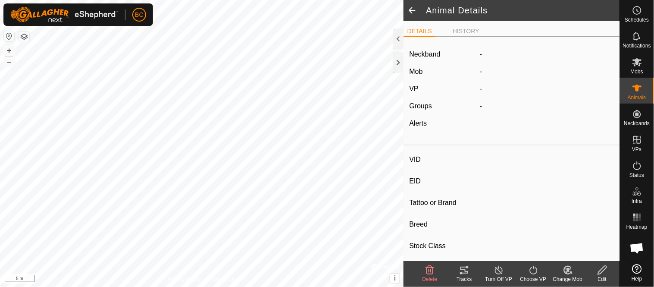
type input "06/2024"
type input "1 year 4 months"
type input "Pregnant"
type input "0 kg"
type input "-"
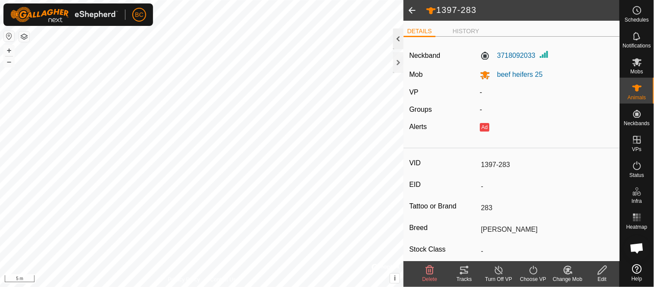
click at [402, 39] on div at bounding box center [398, 38] width 10 height 21
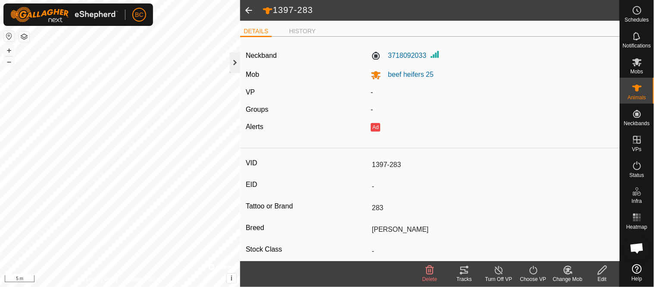
click at [232, 63] on div at bounding box center [235, 62] width 10 height 21
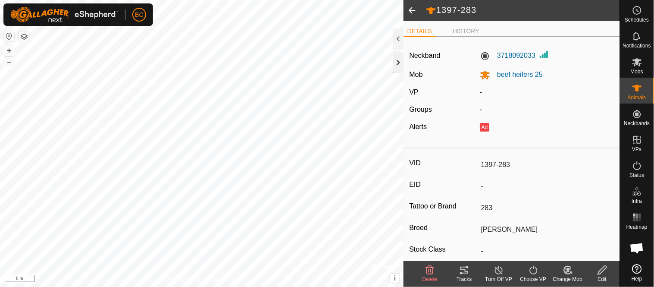
click at [398, 65] on div at bounding box center [398, 62] width 10 height 21
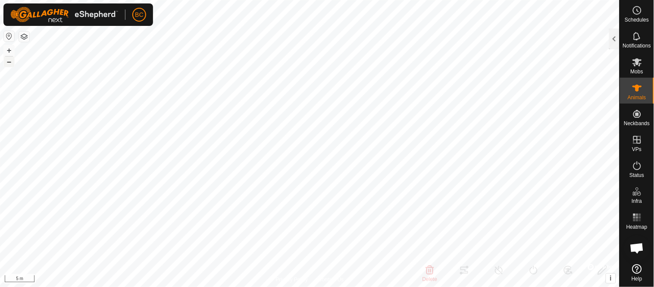
click at [6, 65] on button "–" at bounding box center [9, 61] width 10 height 10
click at [224, 286] on html "BC Schedules Notifications Mobs Animals Neckbands VPs Status Infra Heatmap Help…" at bounding box center [327, 143] width 654 height 287
click at [8, 65] on button "–" at bounding box center [9, 61] width 10 height 10
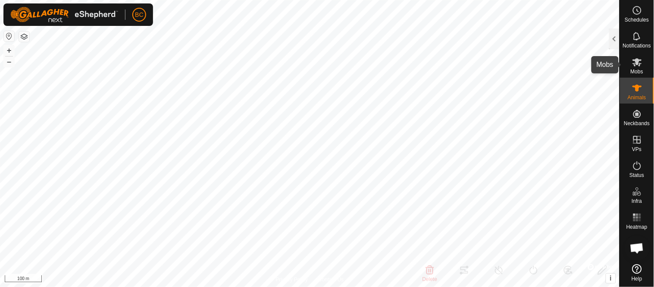
click at [632, 65] on icon at bounding box center [637, 62] width 10 height 10
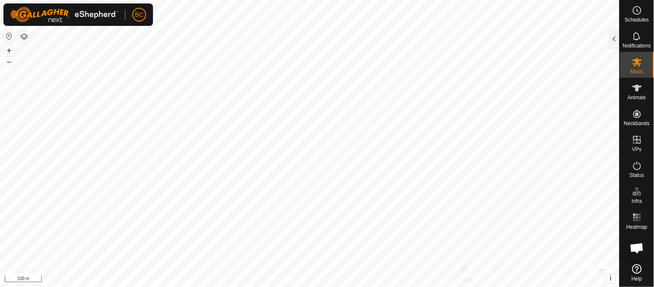
click at [632, 67] on icon at bounding box center [637, 62] width 10 height 10
click at [612, 44] on div at bounding box center [614, 38] width 10 height 21
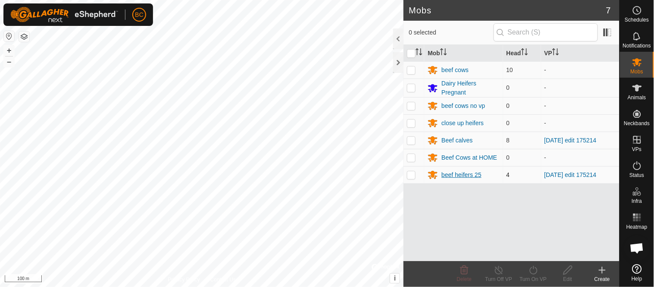
click at [450, 174] on div "beef heifers 25" at bounding box center [462, 174] width 40 height 9
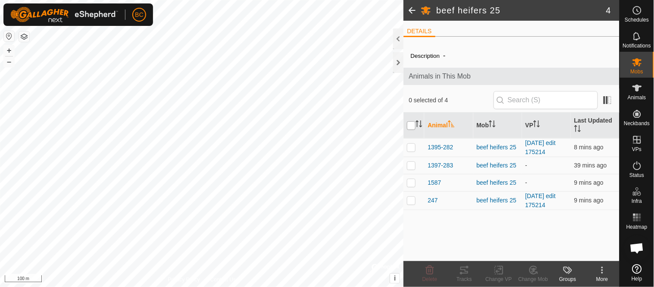
click at [414, 128] on input "checkbox" at bounding box center [411, 125] width 9 height 9
checkbox input "true"
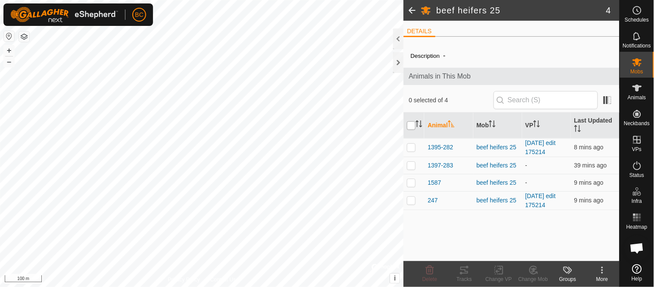
checkbox input "true"
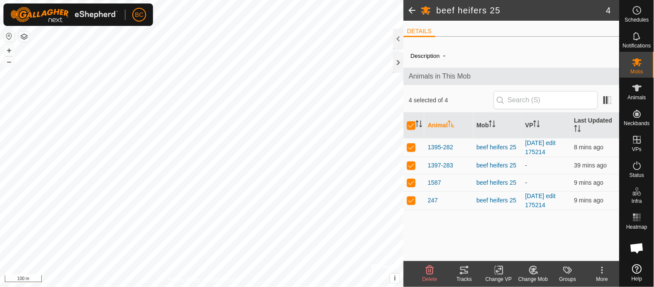
click at [498, 268] on icon at bounding box center [499, 270] width 11 height 10
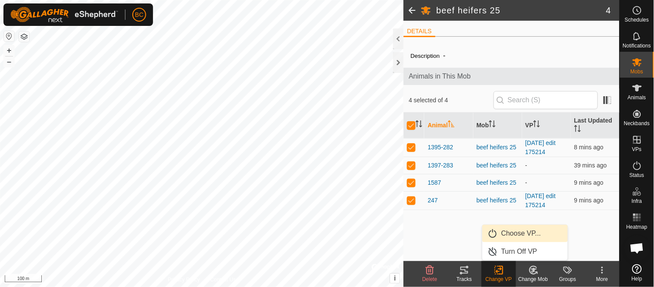
click at [513, 234] on link "Choose VP..." at bounding box center [525, 233] width 85 height 17
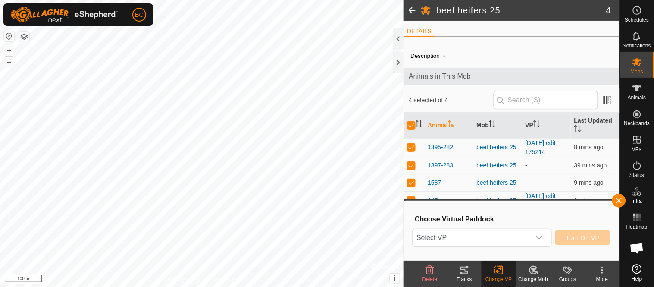
click at [165, 286] on html "BC Schedules Notifications Mobs Animals Neckbands VPs Status Infra Heatmap Help…" at bounding box center [327, 143] width 654 height 287
click at [171, 286] on html "BC Schedules Notifications Mobs Animals Neckbands VPs Status Infra Heatmap Help…" at bounding box center [327, 143] width 654 height 287
click at [218, 286] on html "BC Schedules Notifications Mobs Animals Neckbands VPs Status Infra Heatmap Help…" at bounding box center [327, 143] width 654 height 287
click at [539, 237] on icon "dropdown trigger" at bounding box center [539, 237] width 7 height 7
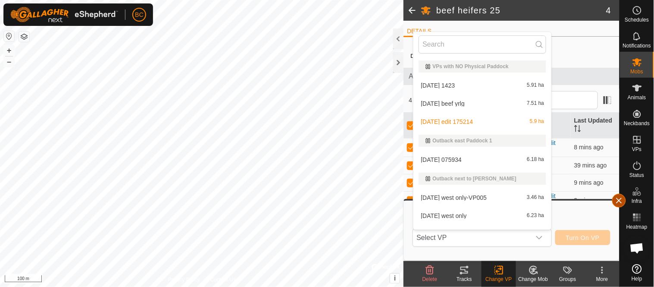
click at [619, 198] on button "button" at bounding box center [619, 201] width 14 height 14
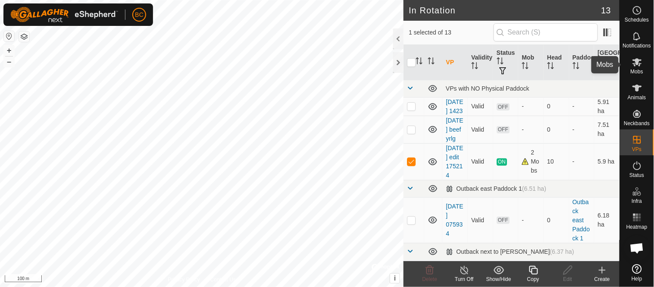
click at [637, 72] on span "Mobs" at bounding box center [637, 71] width 13 height 5
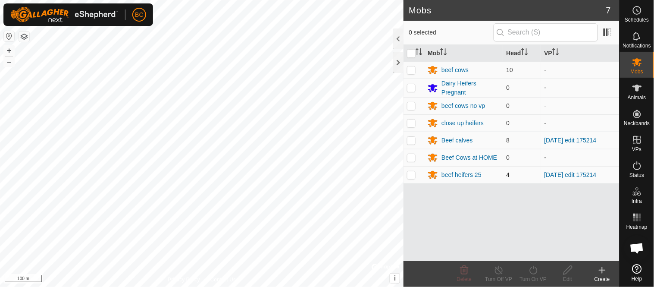
click at [412, 174] on p-checkbox at bounding box center [411, 174] width 9 height 7
checkbox input "true"
drag, startPoint x: 530, startPoint y: 272, endPoint x: 516, endPoint y: 260, distance: 18.7
click at [517, 263] on div "Turn On VP" at bounding box center [533, 274] width 34 height 26
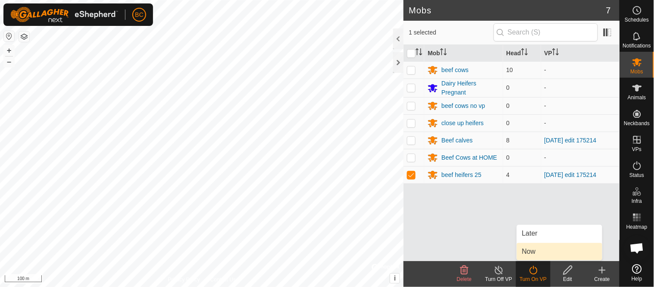
click at [533, 251] on link "Now" at bounding box center [559, 251] width 85 height 17
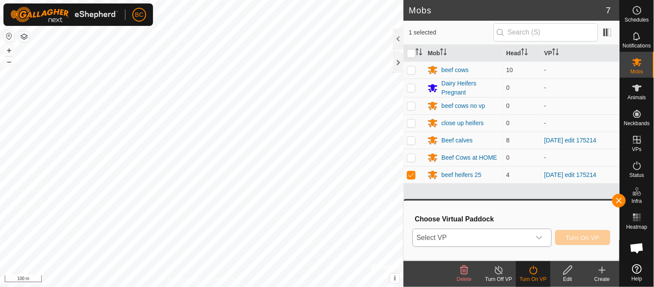
click at [538, 238] on icon "dropdown trigger" at bounding box center [539, 237] width 7 height 7
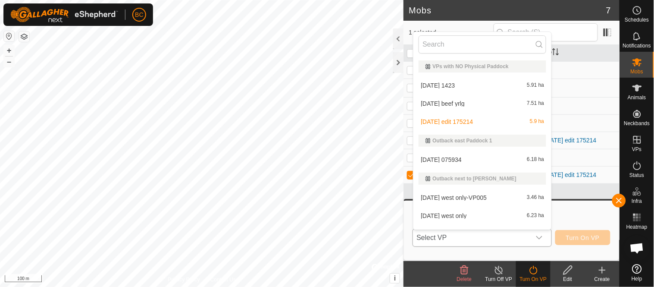
scroll to position [13, 0]
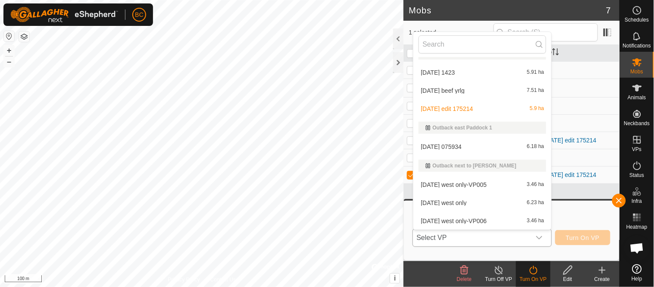
click at [453, 107] on li "[DATE] edit 175214 5.9 ha" at bounding box center [483, 108] width 138 height 17
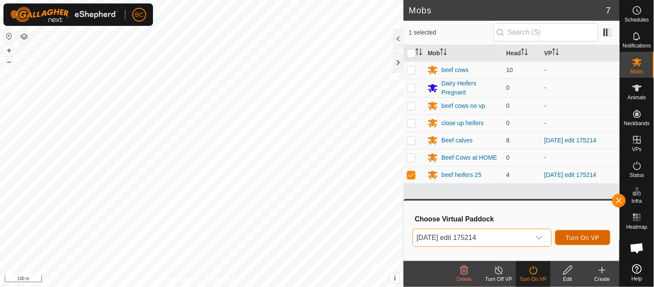
click at [577, 238] on span "Turn On VP" at bounding box center [583, 237] width 34 height 7
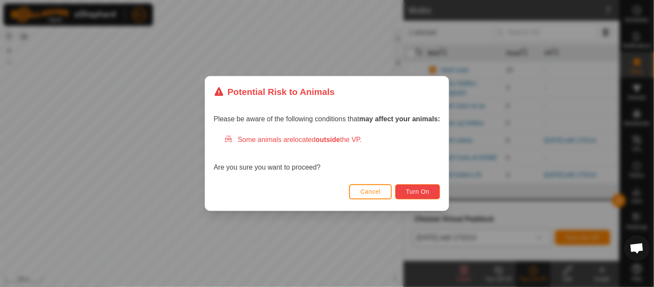
click at [420, 192] on span "Turn On" at bounding box center [417, 191] width 23 height 7
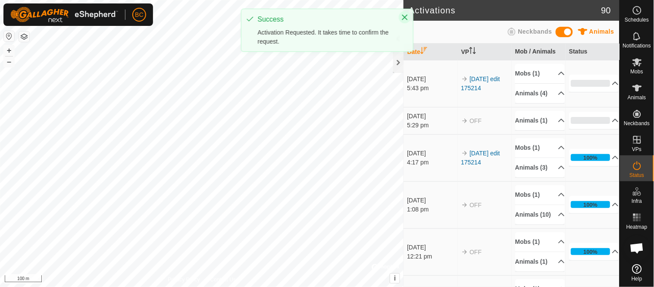
click at [403, 19] on icon "Close" at bounding box center [405, 18] width 6 height 6
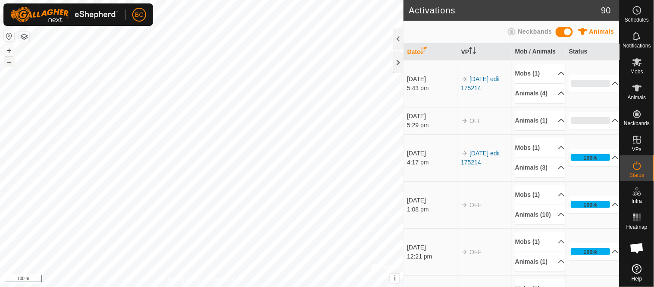
click at [7, 63] on button "–" at bounding box center [9, 61] width 10 height 10
click at [12, 65] on button "–" at bounding box center [9, 61] width 10 height 10
